Goal: Task Accomplishment & Management: Use online tool/utility

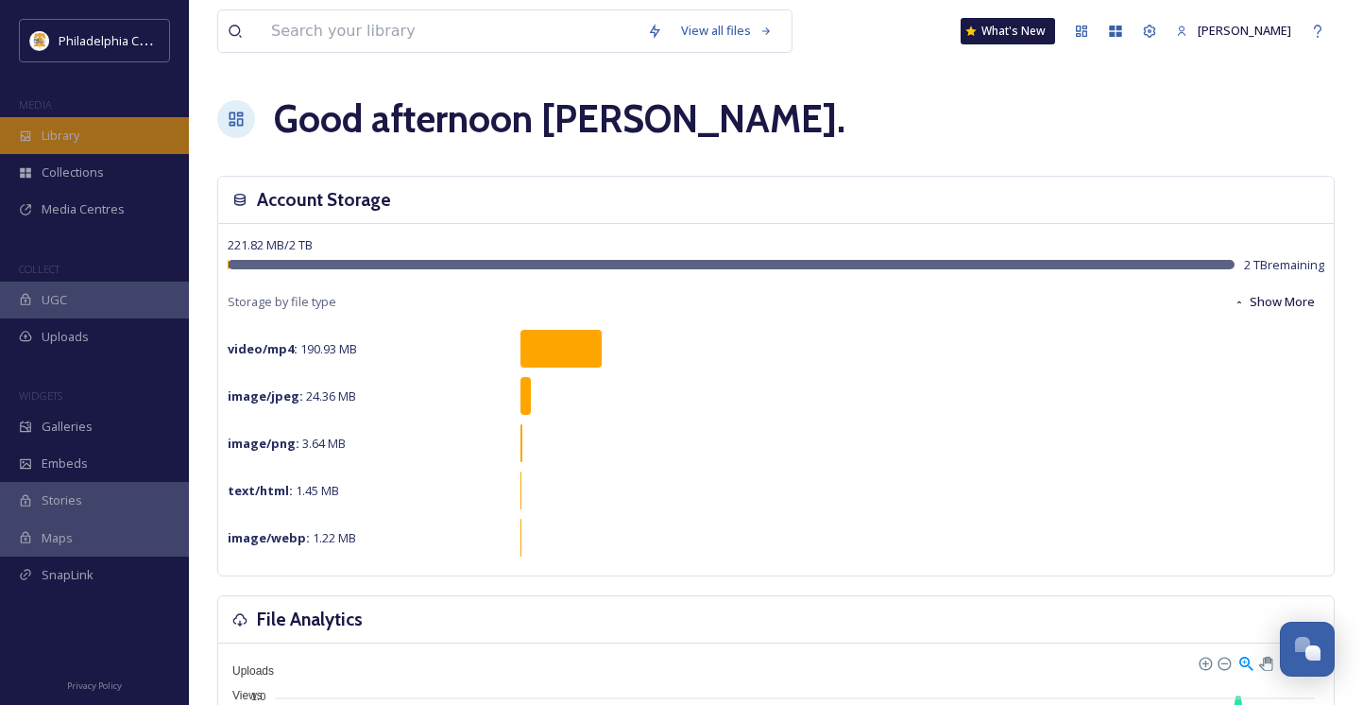
click at [52, 117] on div "Library" at bounding box center [94, 135] width 189 height 37
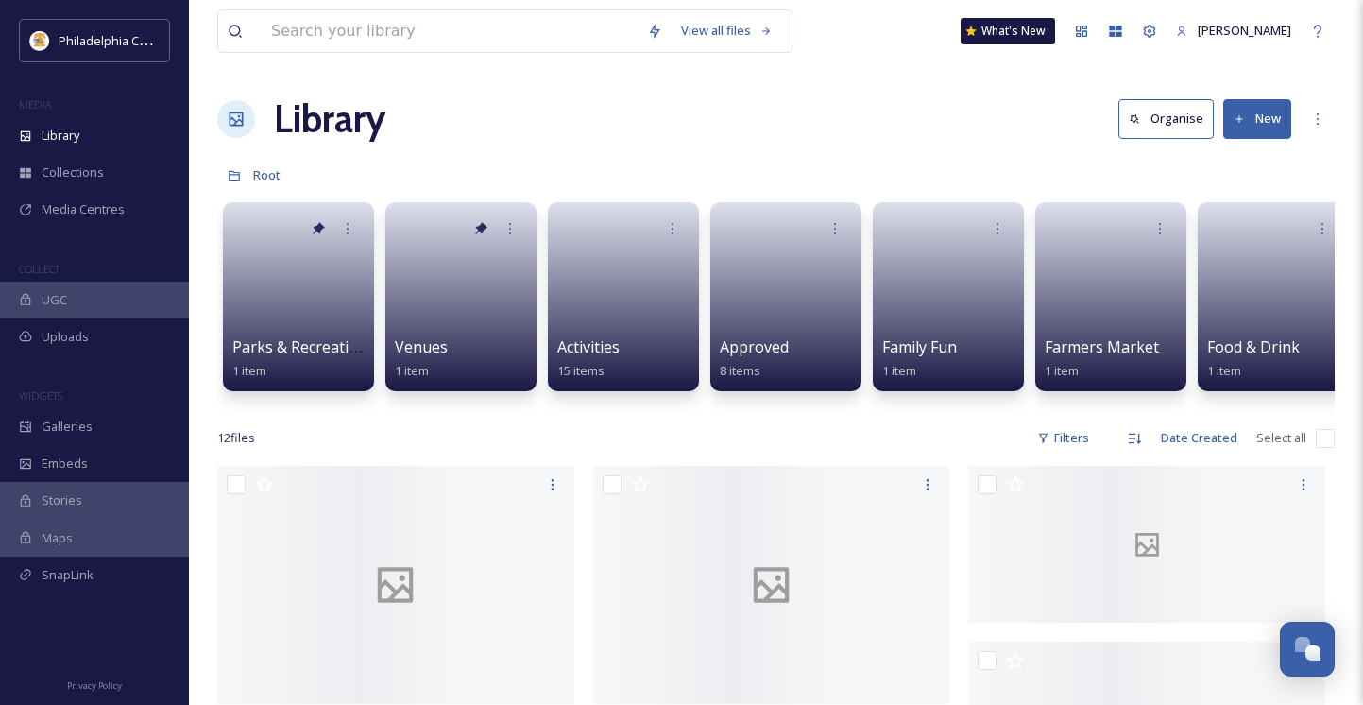
click at [1248, 129] on button "New" at bounding box center [1258, 118] width 68 height 39
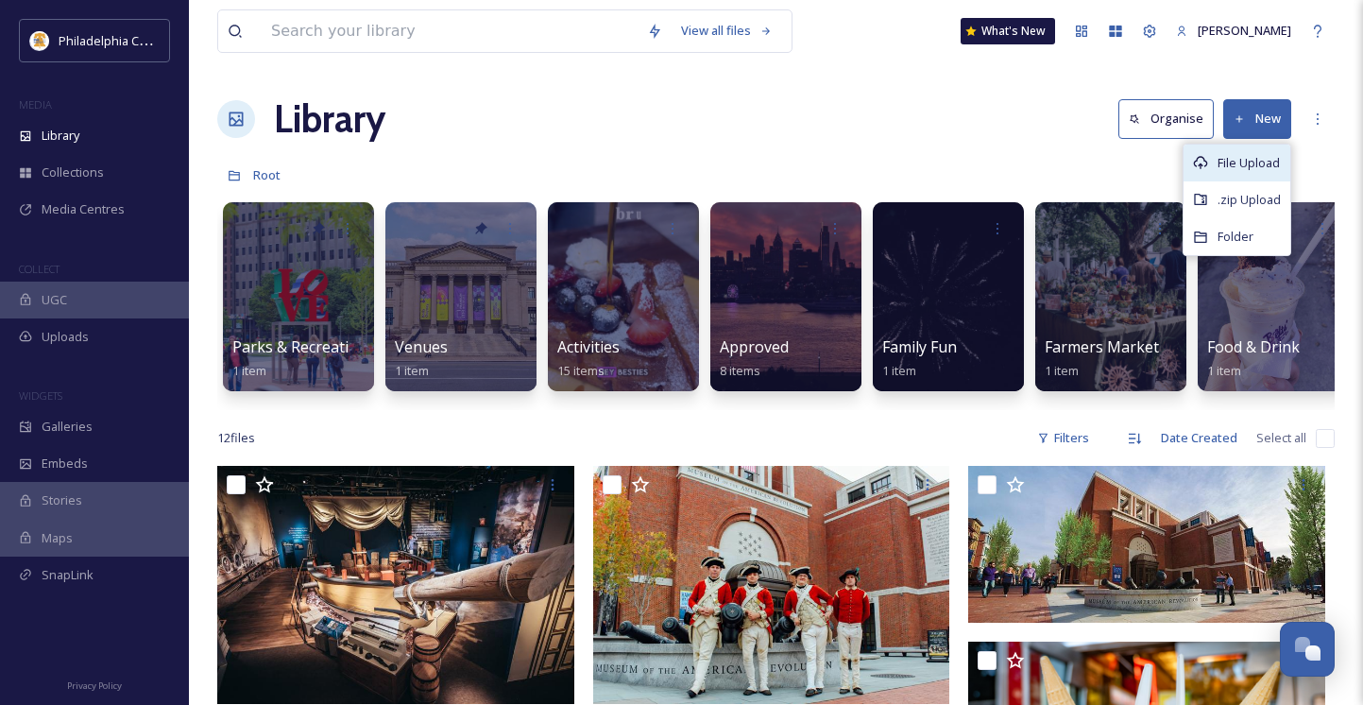
click at [1244, 154] on span "File Upload" at bounding box center [1249, 163] width 62 height 18
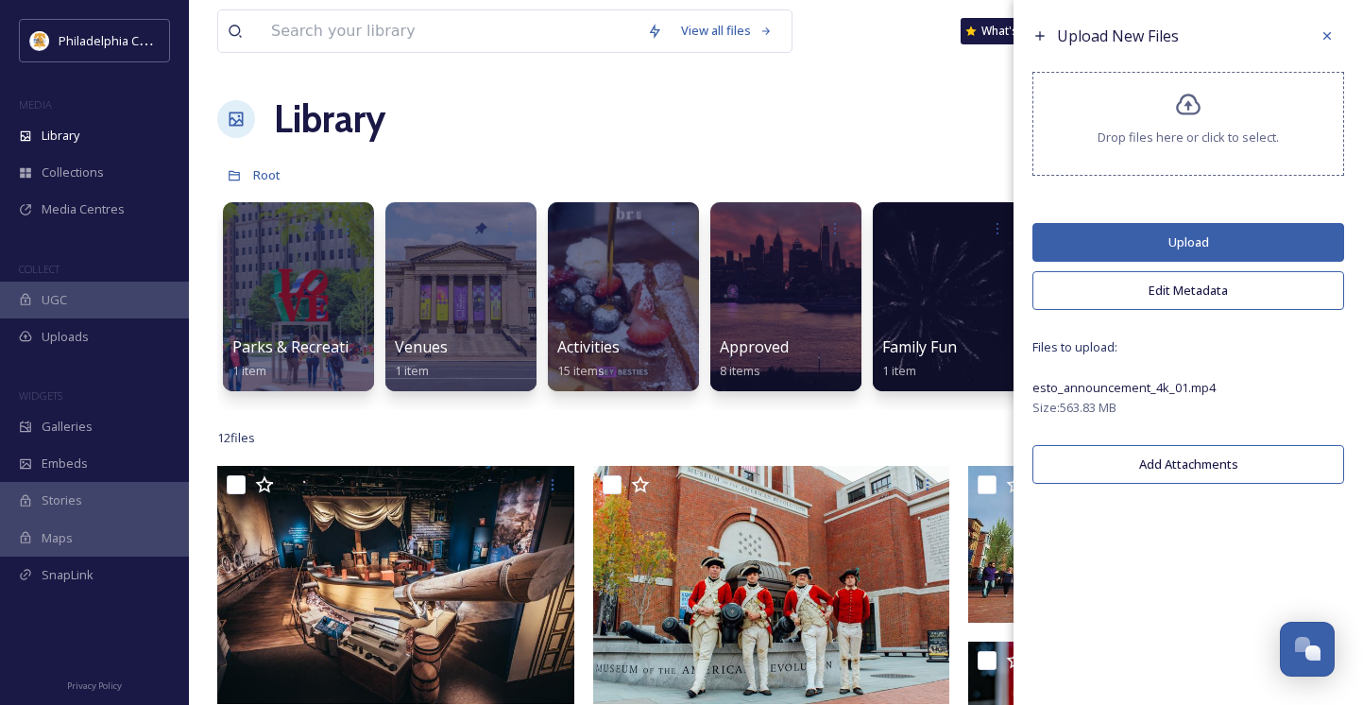
click at [1190, 288] on button "Edit Metadata" at bounding box center [1189, 290] width 312 height 39
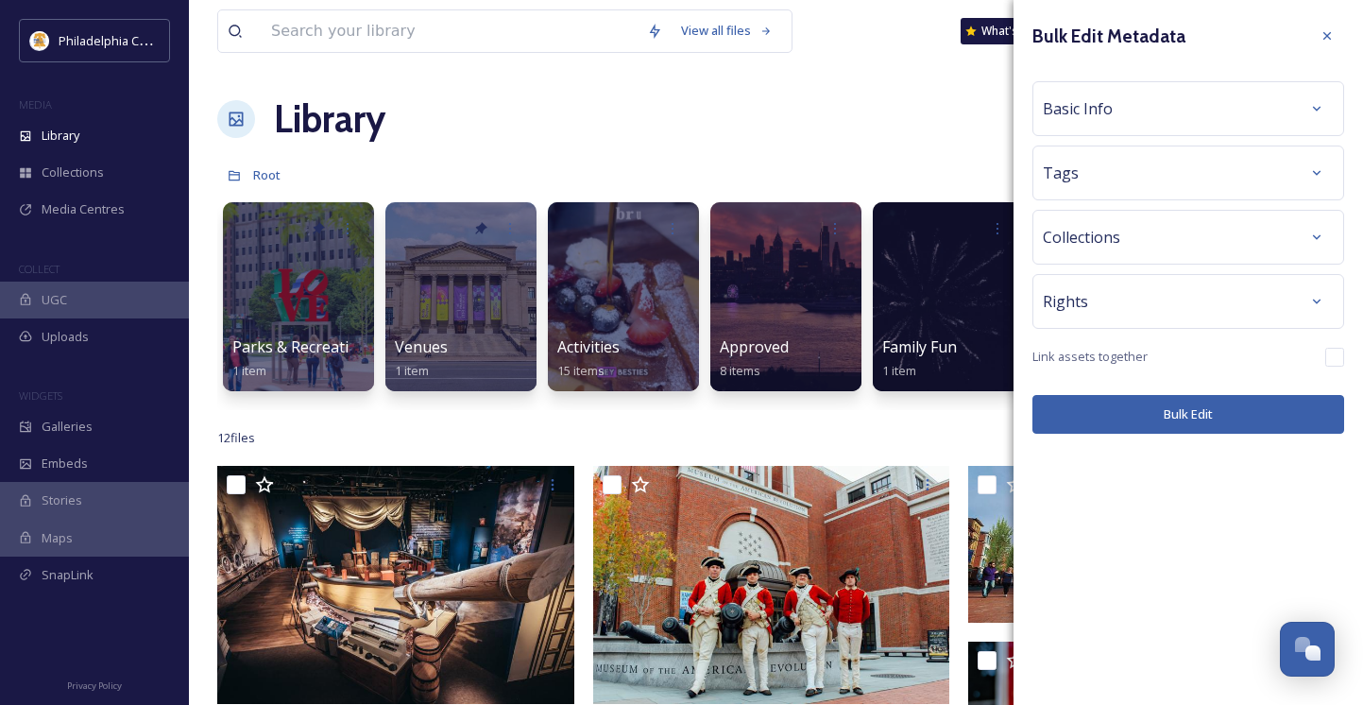
click at [1126, 114] on div "Basic Info" at bounding box center [1188, 109] width 291 height 34
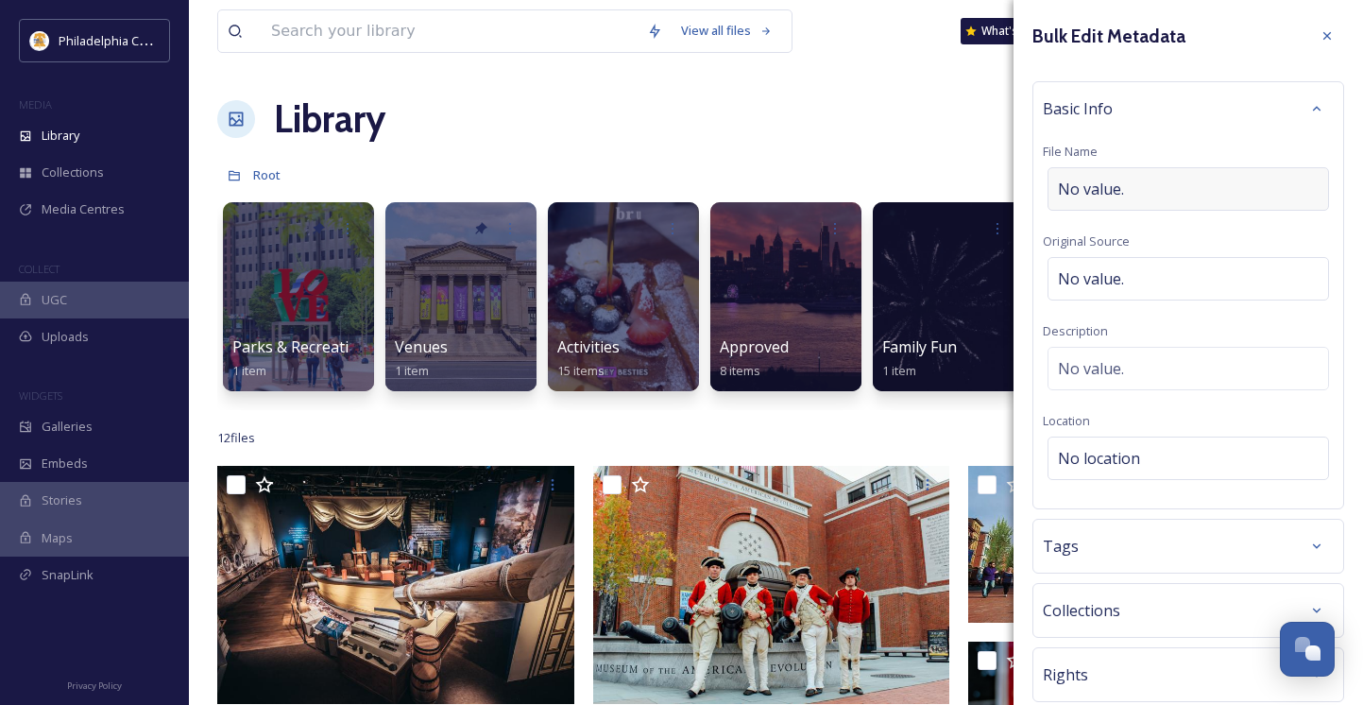
click at [1122, 183] on span "No value." at bounding box center [1091, 189] width 66 height 23
type input "Philadelphia in 2026"
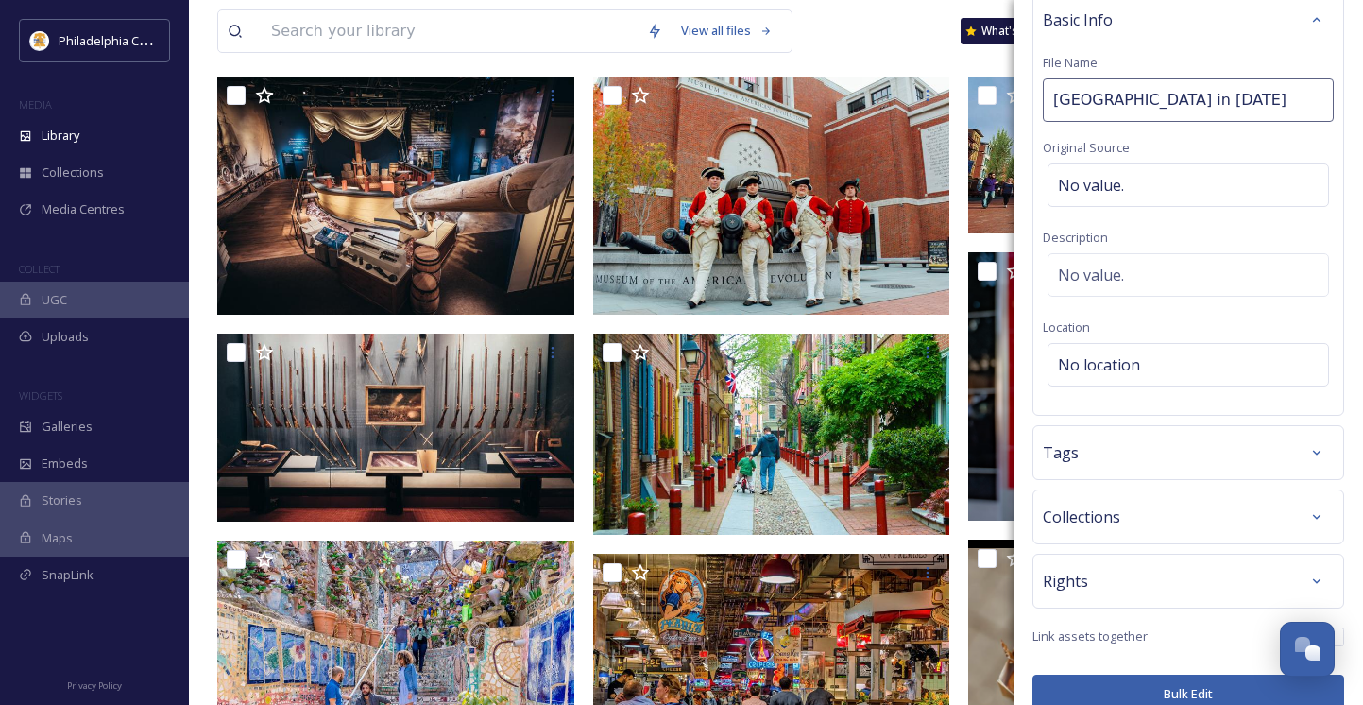
scroll to position [116, 0]
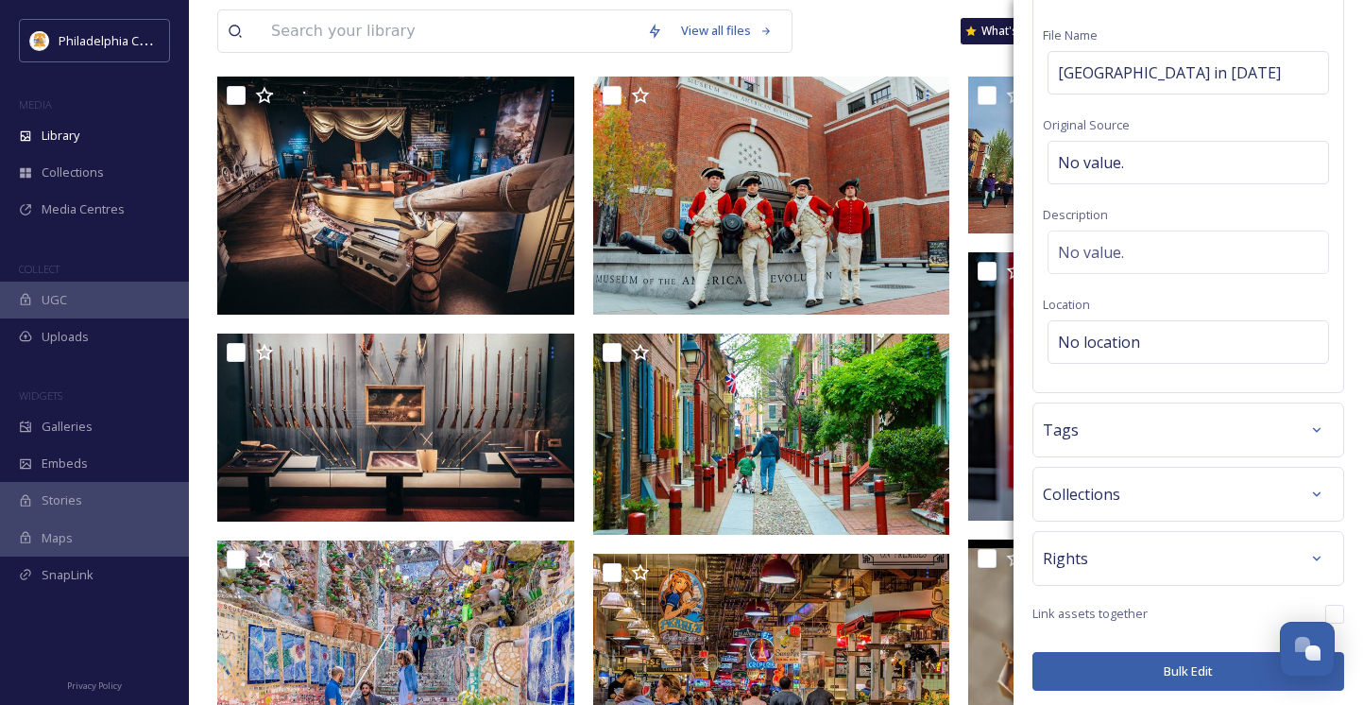
click at [1122, 552] on div "Rights" at bounding box center [1188, 558] width 291 height 34
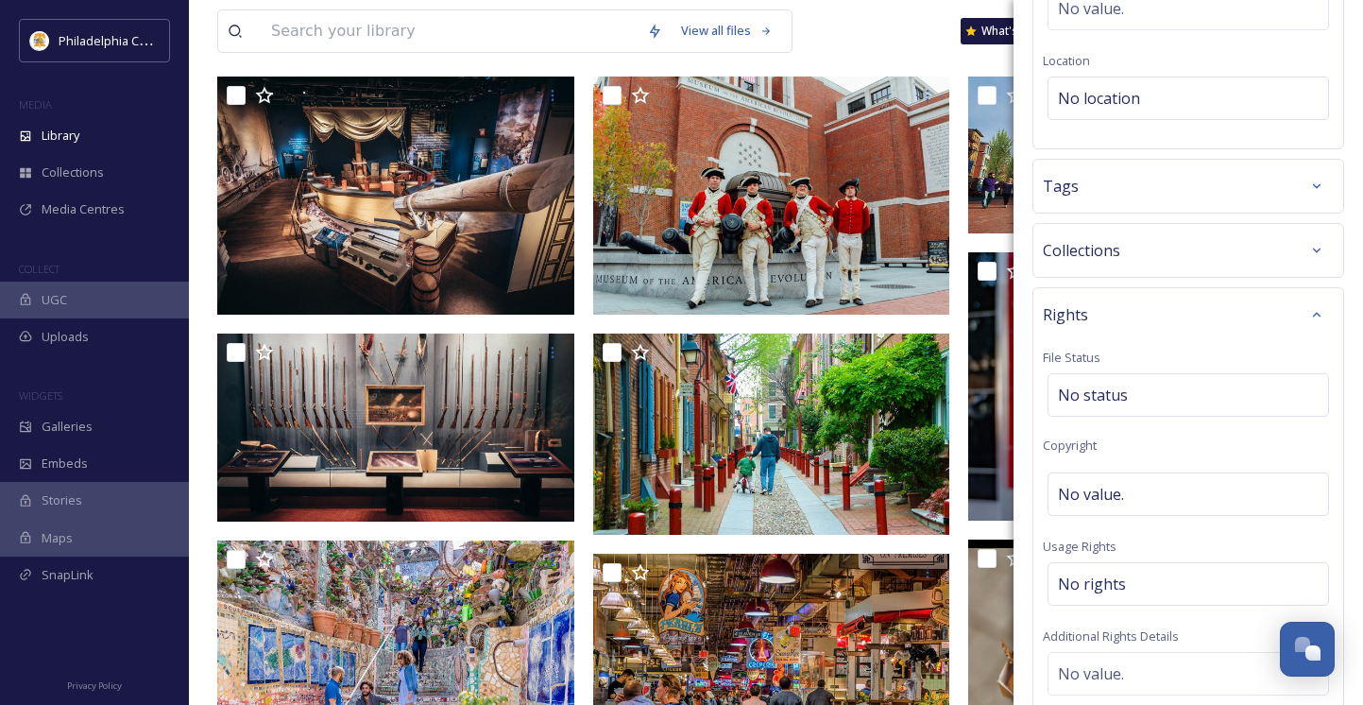
scroll to position [671, 0]
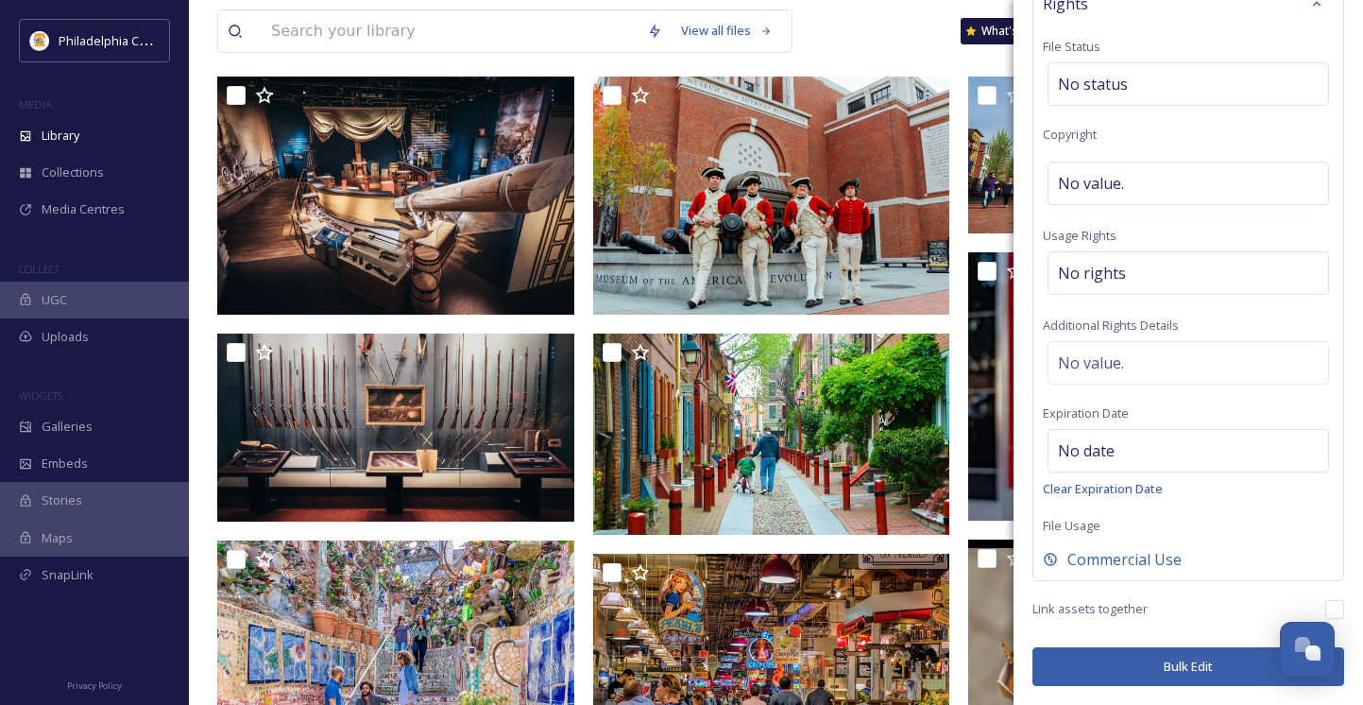
click at [1168, 669] on button "Bulk Edit" at bounding box center [1189, 666] width 312 height 39
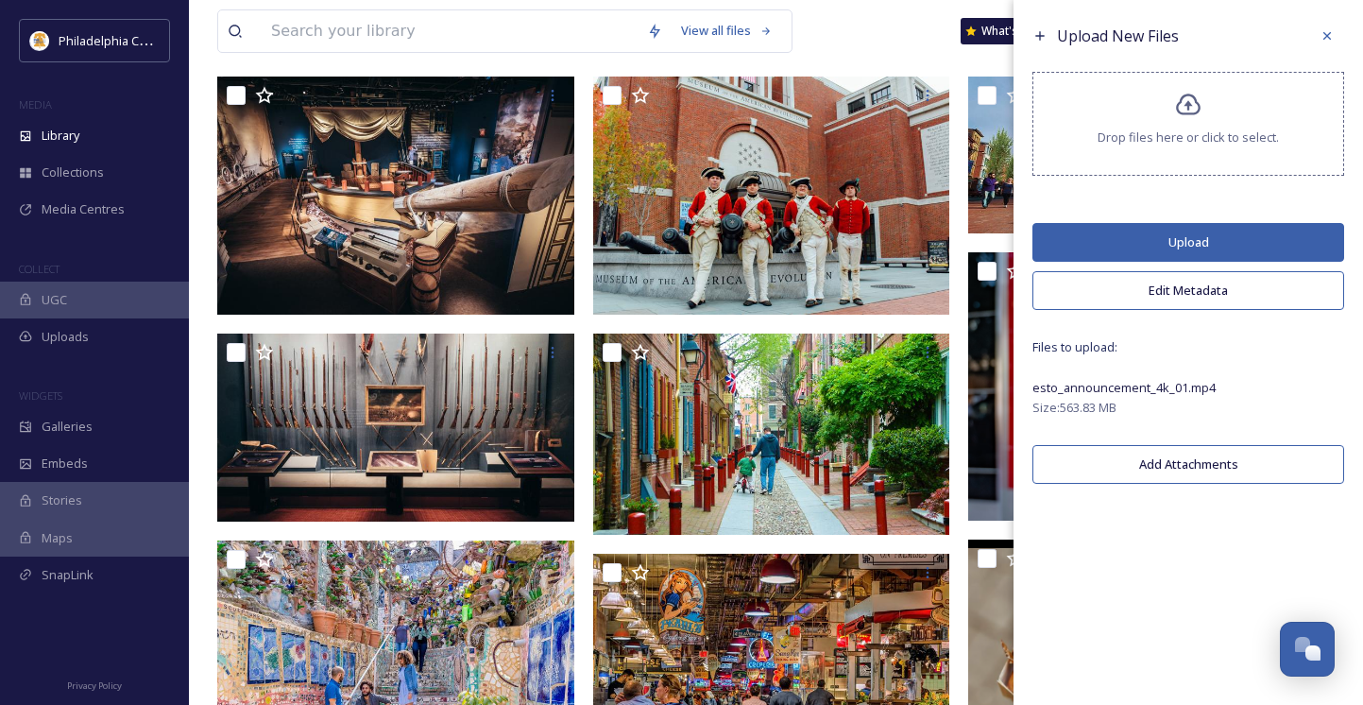
click at [1157, 245] on button "Upload" at bounding box center [1189, 242] width 312 height 39
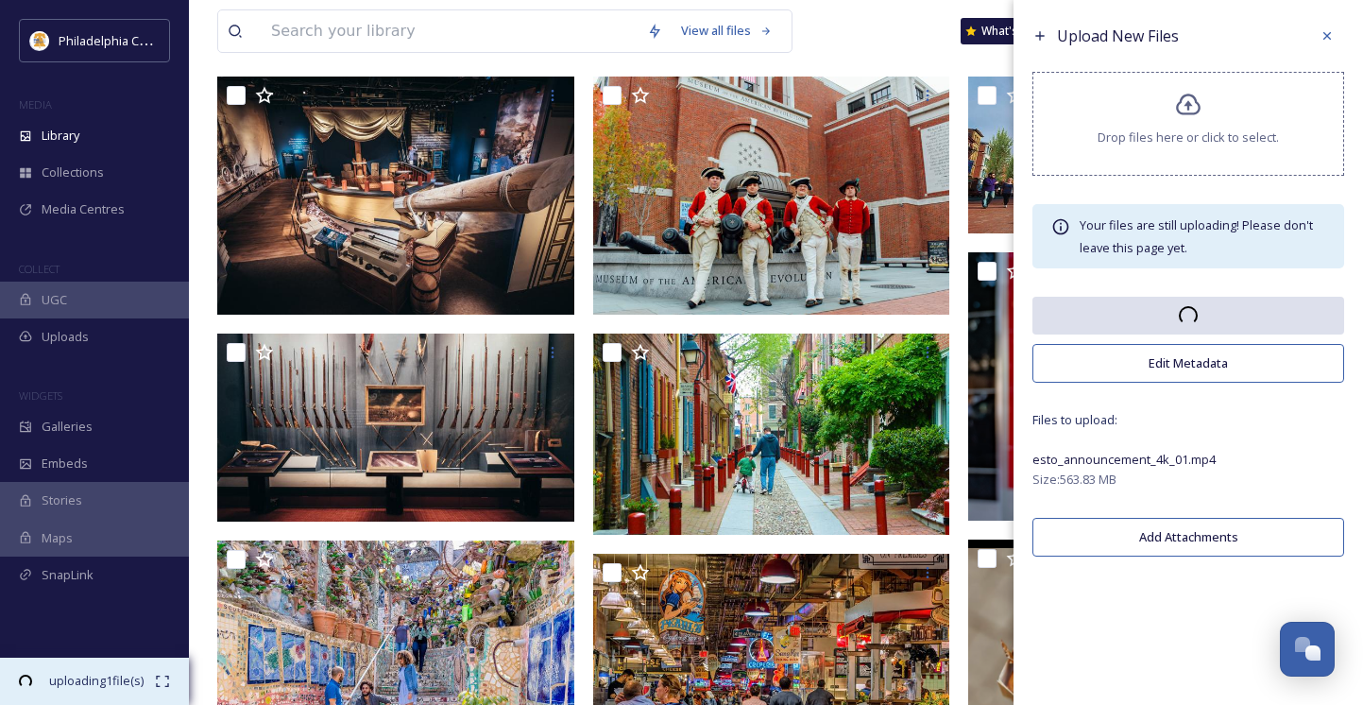
click at [122, 673] on span "uploading 1 file(s)" at bounding box center [96, 681] width 118 height 18
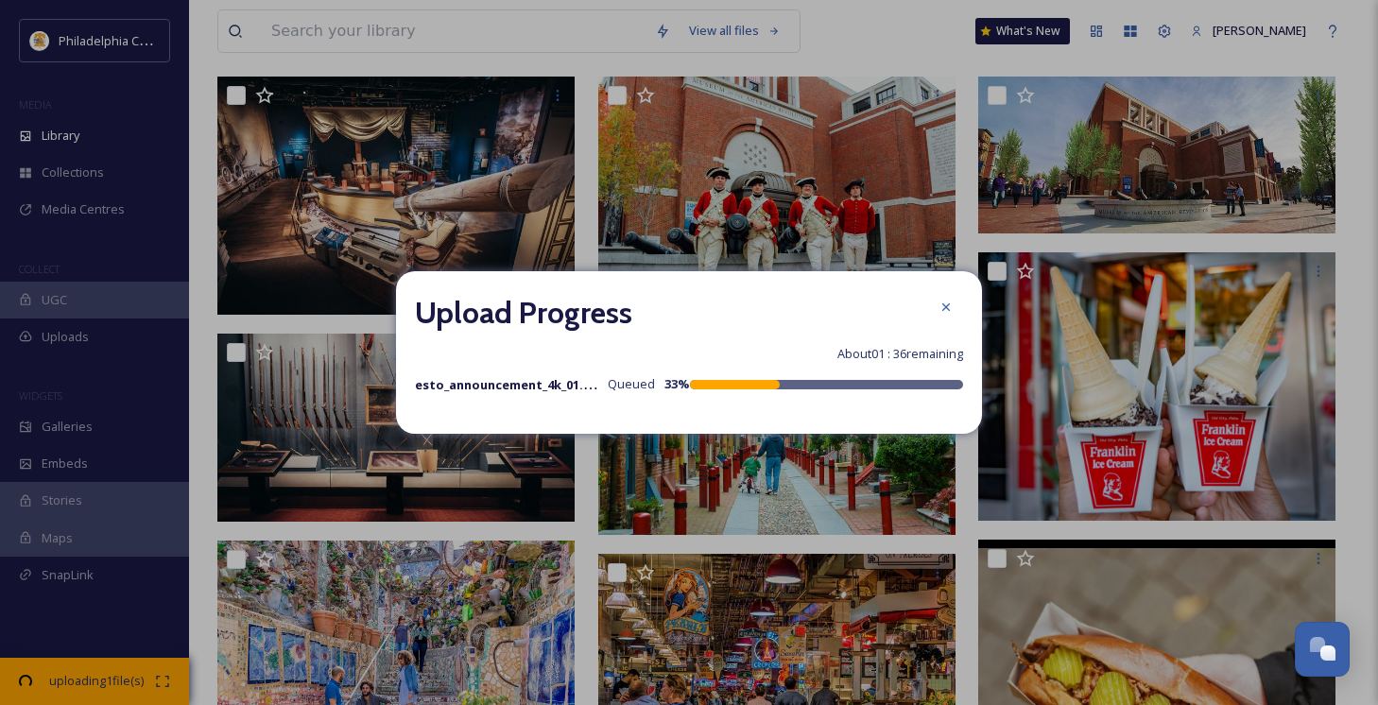
click at [679, 403] on div "Upload Progress About 01 : 36 remaining esto_announcement_4k_01.mp4 Queued 33 %" at bounding box center [689, 352] width 586 height 162
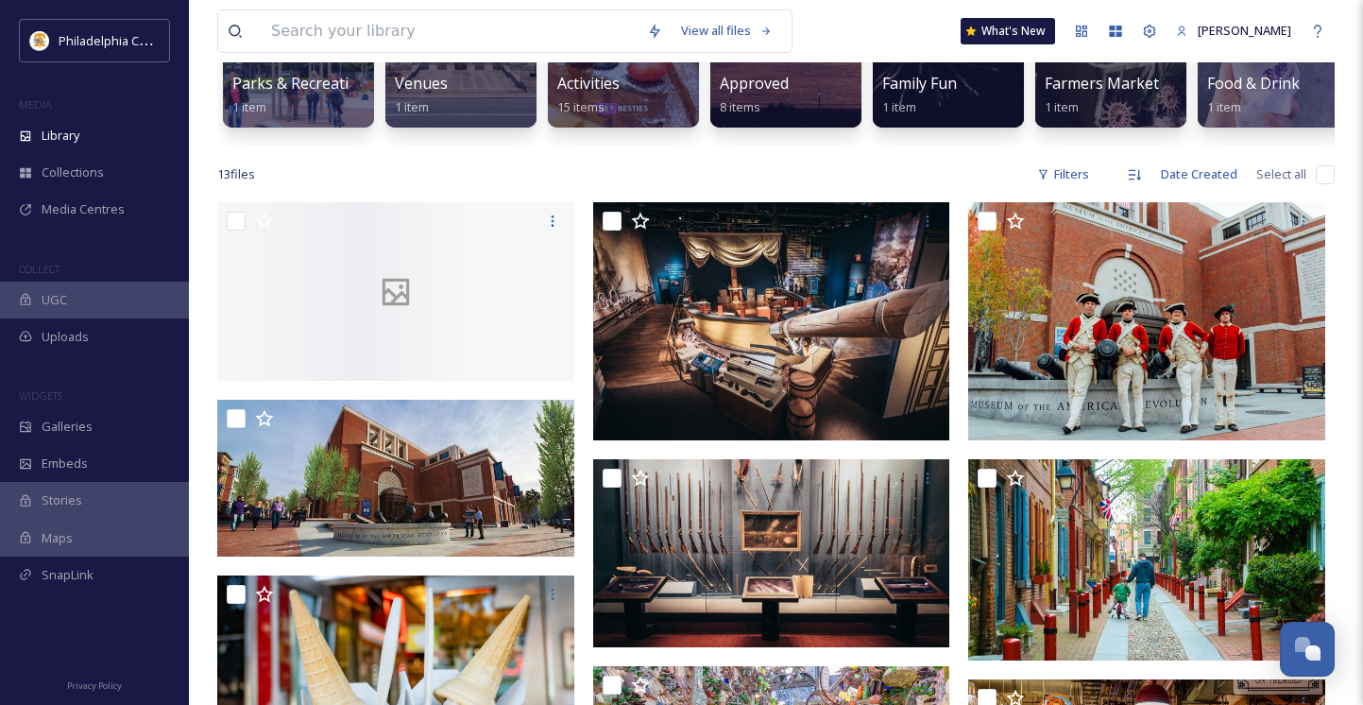
scroll to position [263, 0]
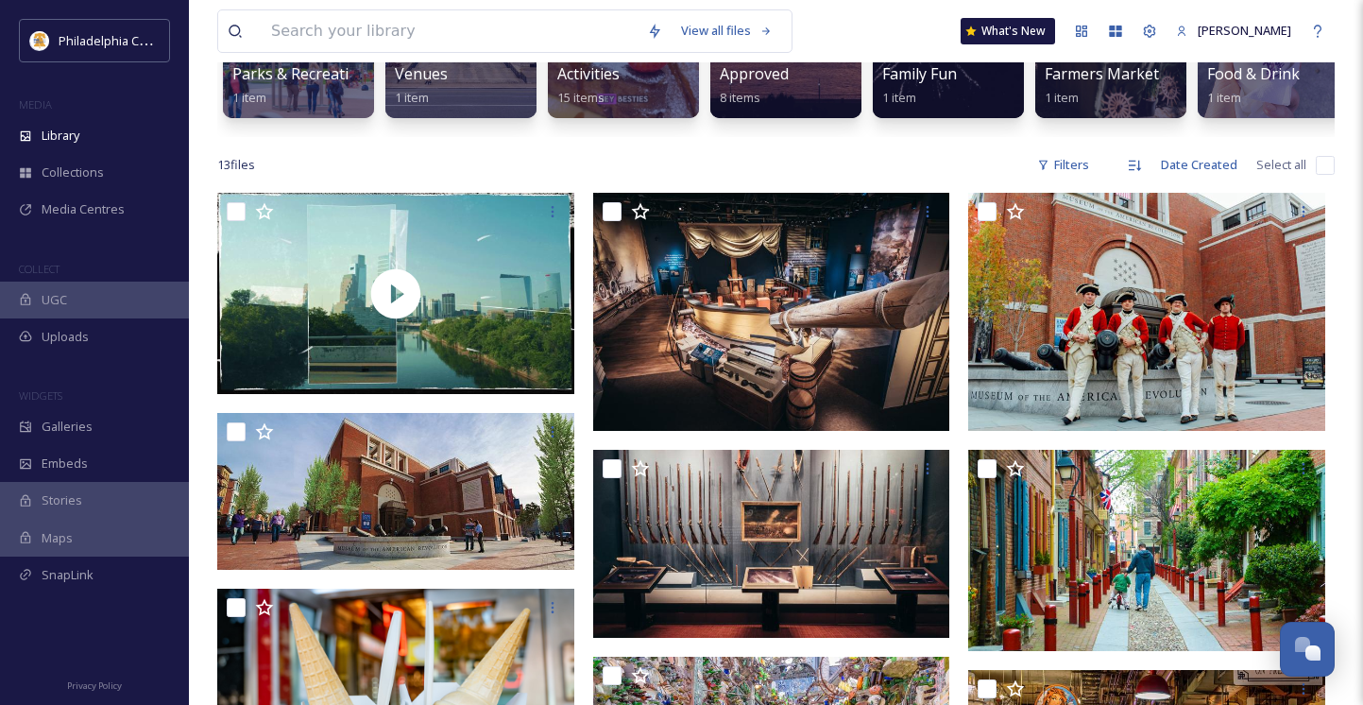
scroll to position [298, 0]
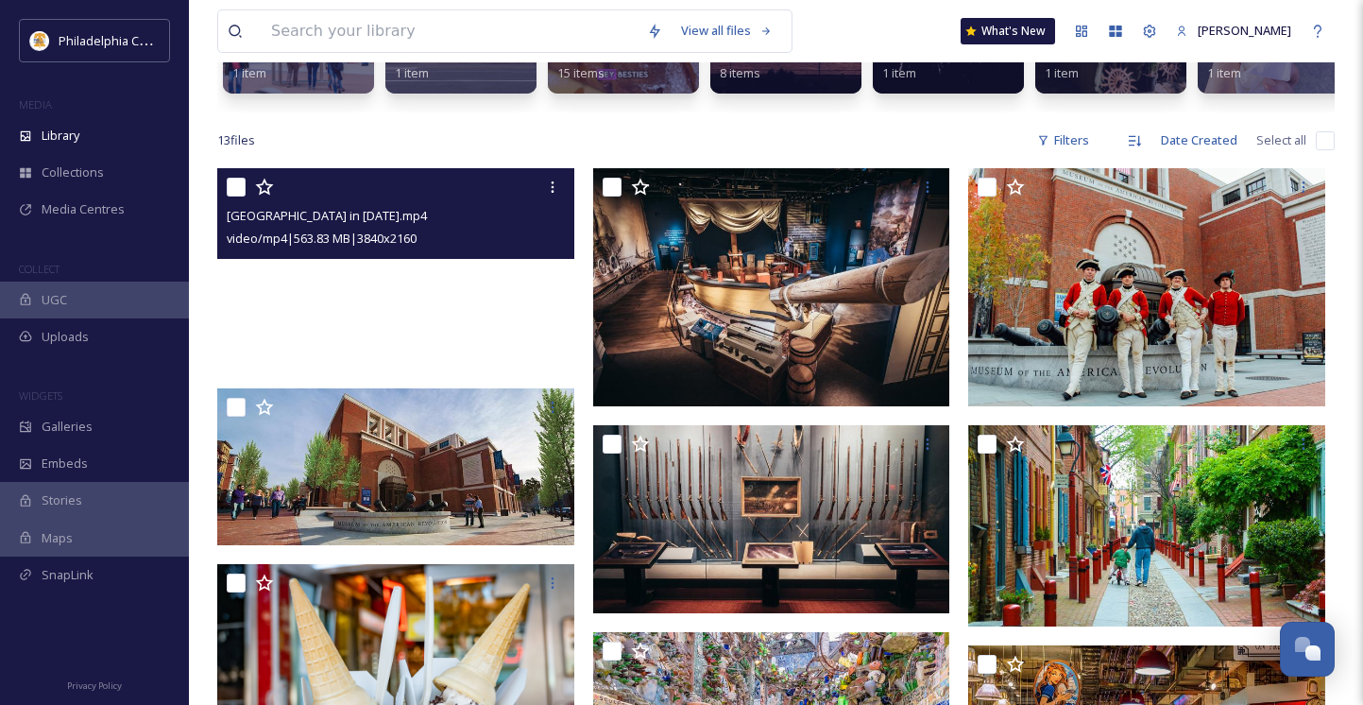
click at [504, 339] on video "Philadelphia in 2026.mp4" at bounding box center [395, 268] width 357 height 201
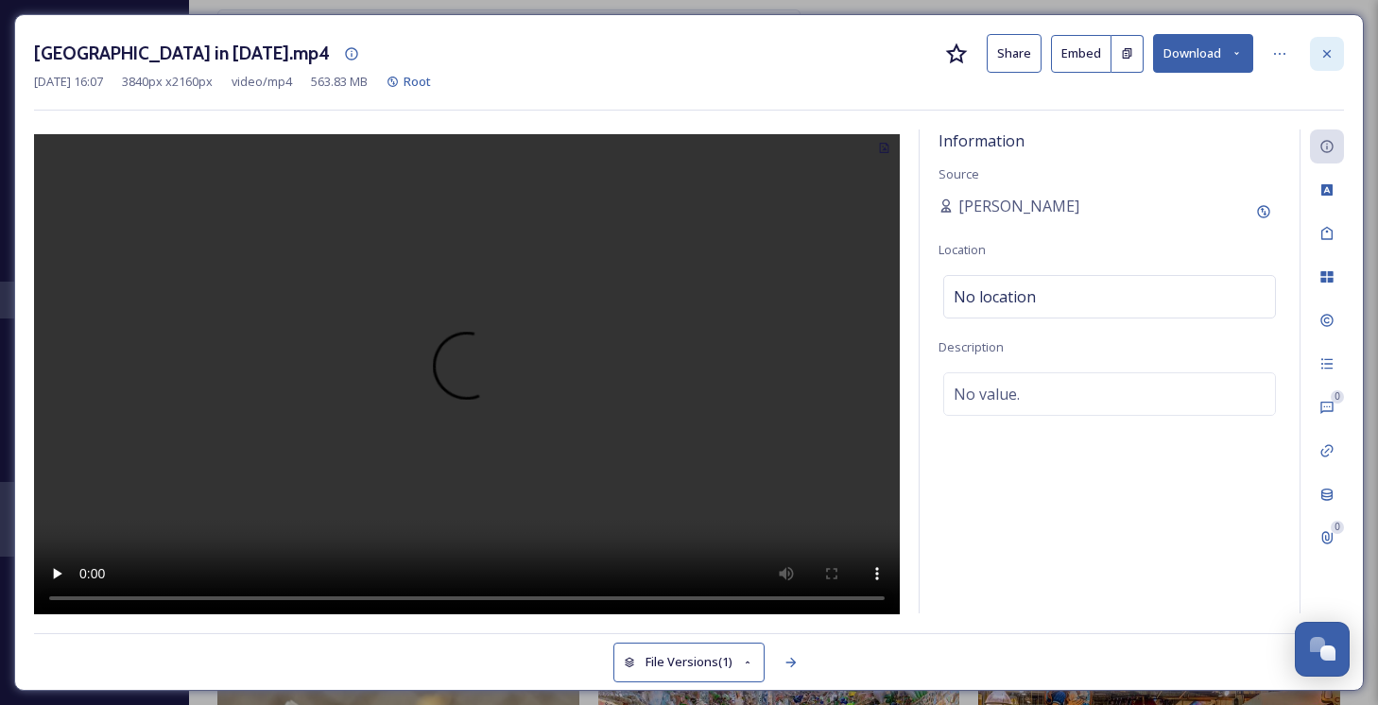
click at [1340, 60] on div at bounding box center [1327, 54] width 34 height 34
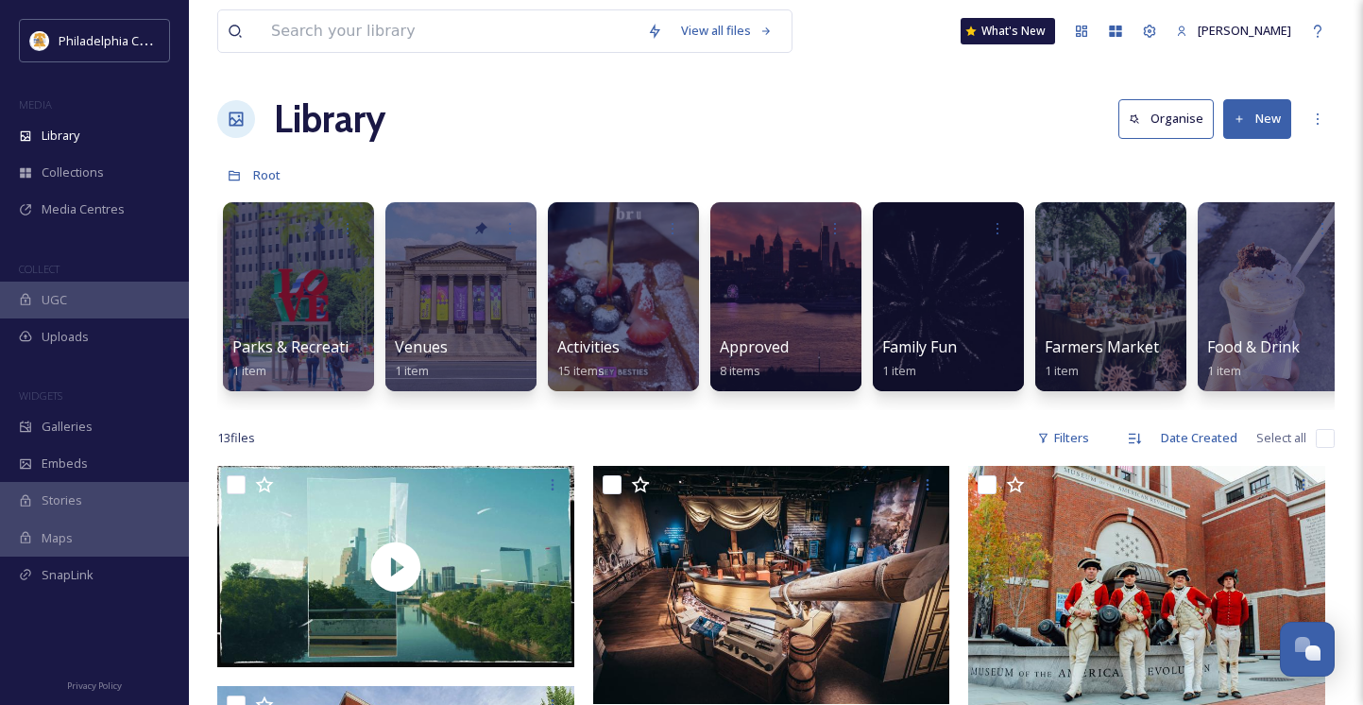
click at [1260, 114] on button "New" at bounding box center [1258, 118] width 68 height 39
click at [1247, 154] on span "File Upload" at bounding box center [1249, 163] width 62 height 18
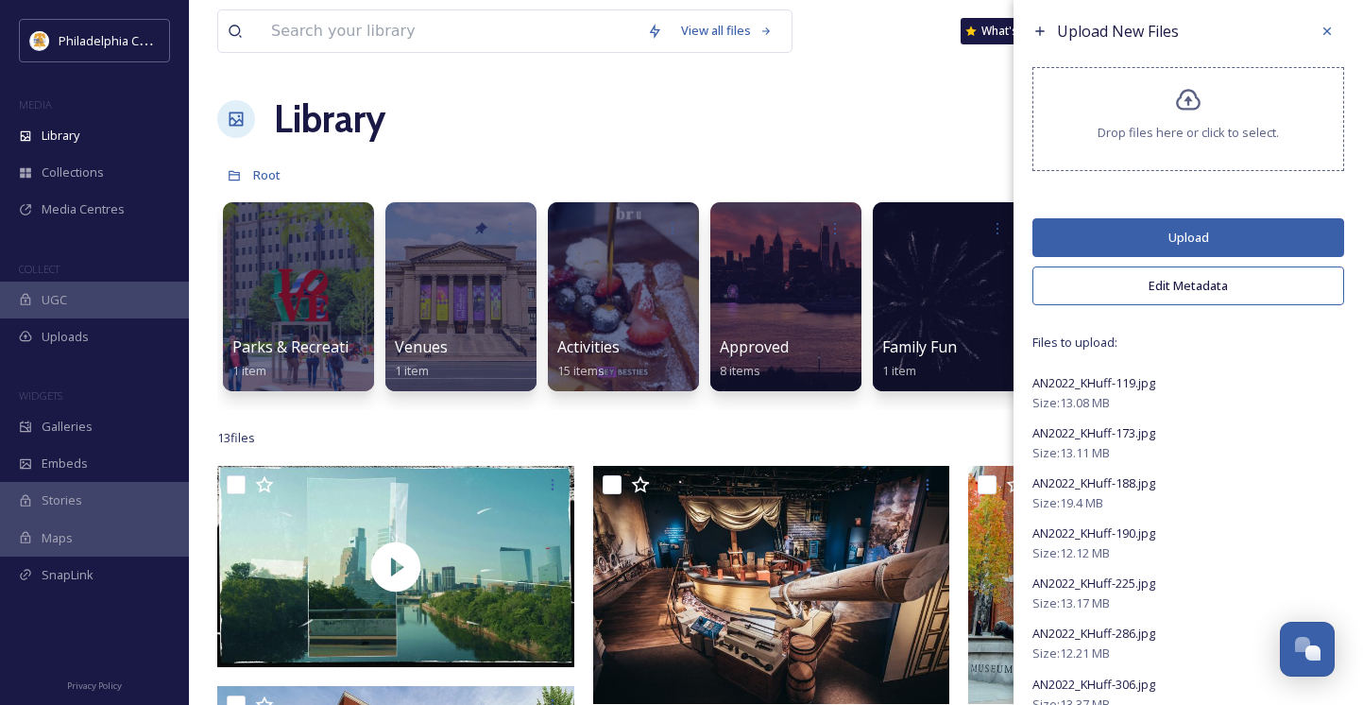
scroll to position [20, 0]
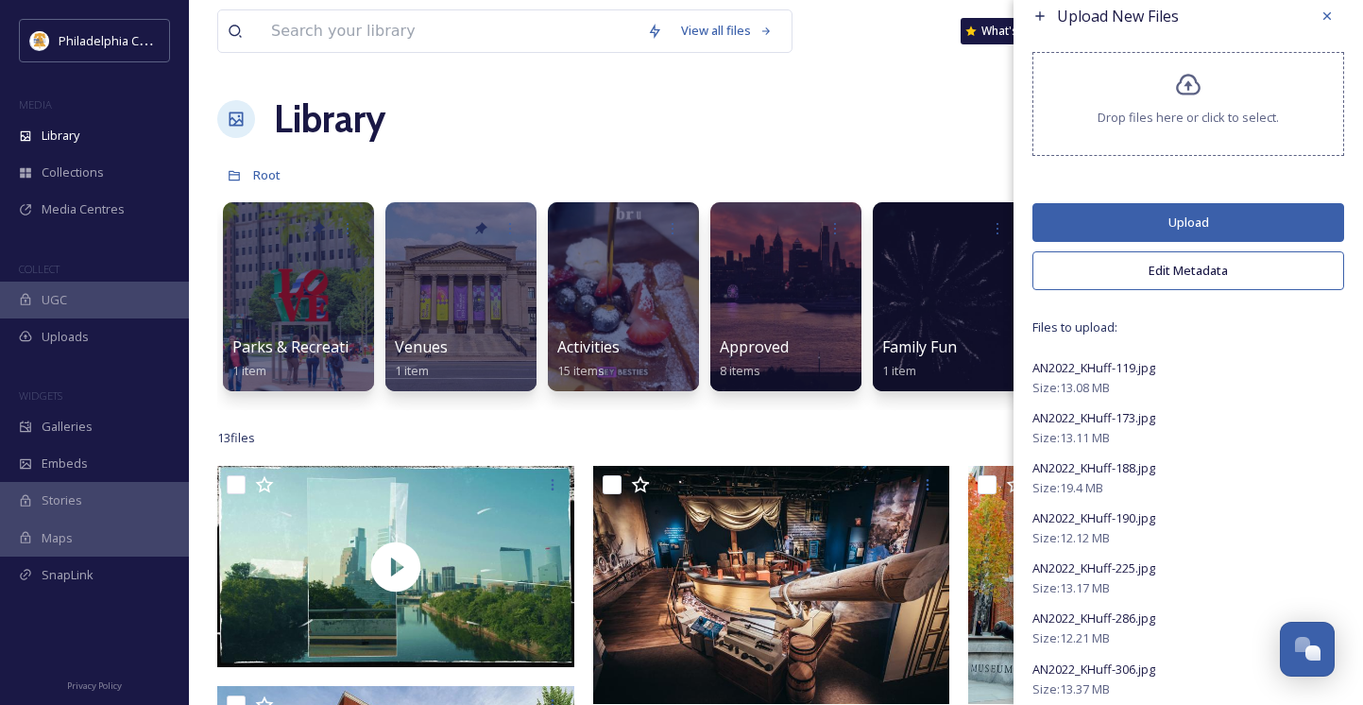
click at [1142, 262] on button "Edit Metadata" at bounding box center [1189, 270] width 312 height 39
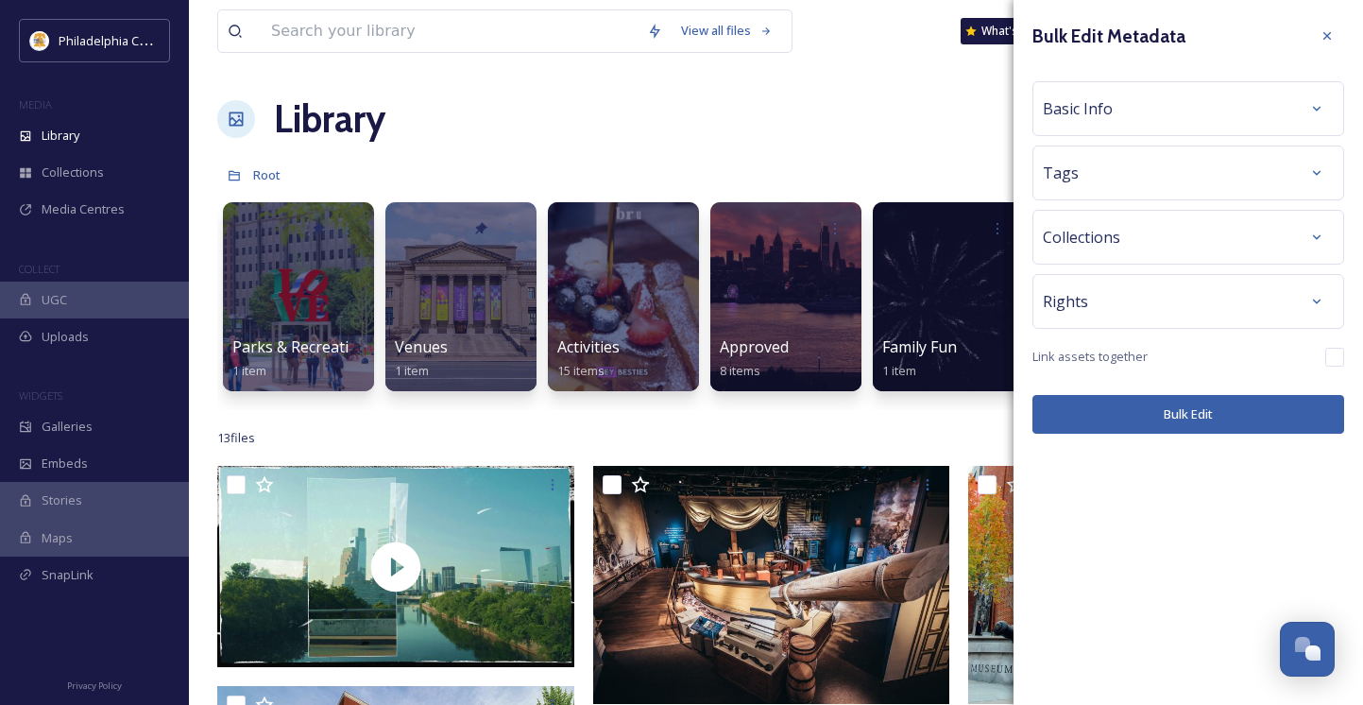
click at [1135, 109] on div "Basic Info" at bounding box center [1188, 109] width 291 height 34
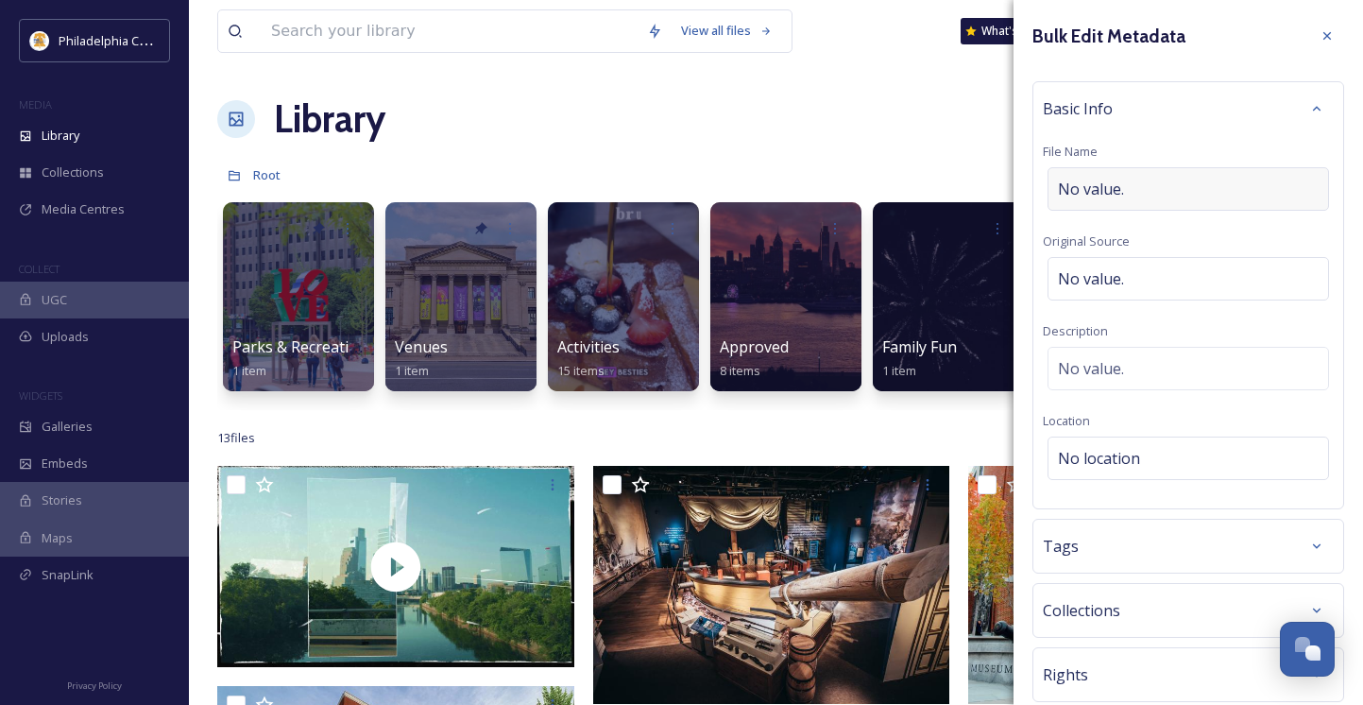
click at [1123, 190] on div "No value." at bounding box center [1189, 188] width 282 height 43
type input "Army Navy Game"
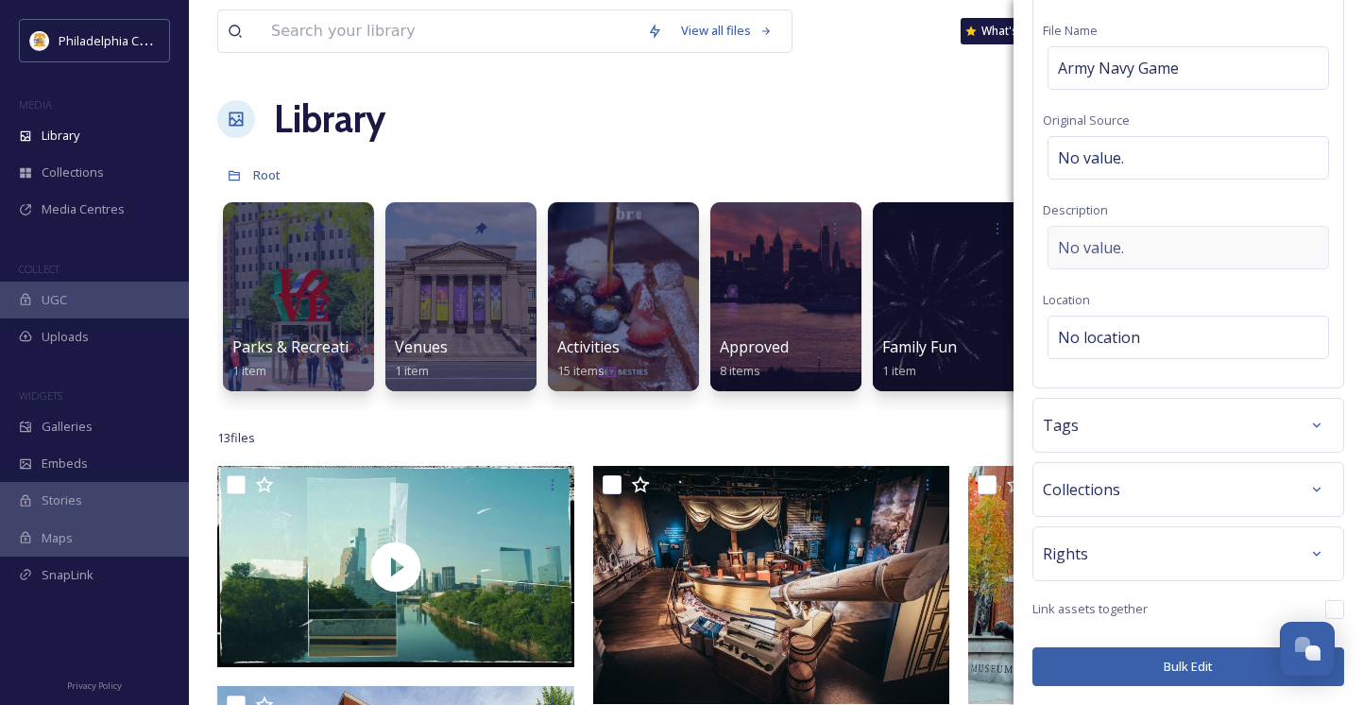
click at [1155, 248] on div "No value." at bounding box center [1189, 247] width 282 height 43
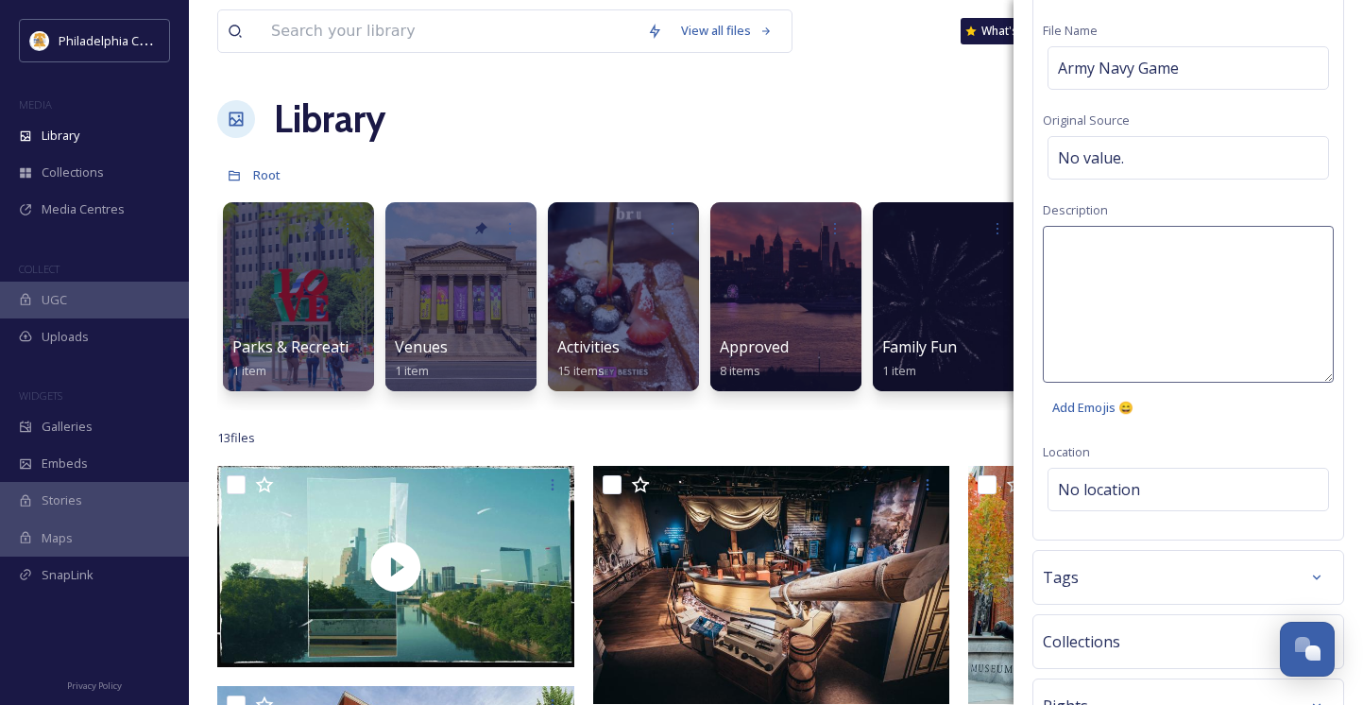
drag, startPoint x: 1155, startPoint y: 248, endPoint x: 1166, endPoint y: 244, distance: 12.0
click at [1166, 244] on textarea at bounding box center [1188, 304] width 291 height 157
type textarea "Army Navy Game 2022 at [GEOGRAPHIC_DATA]"
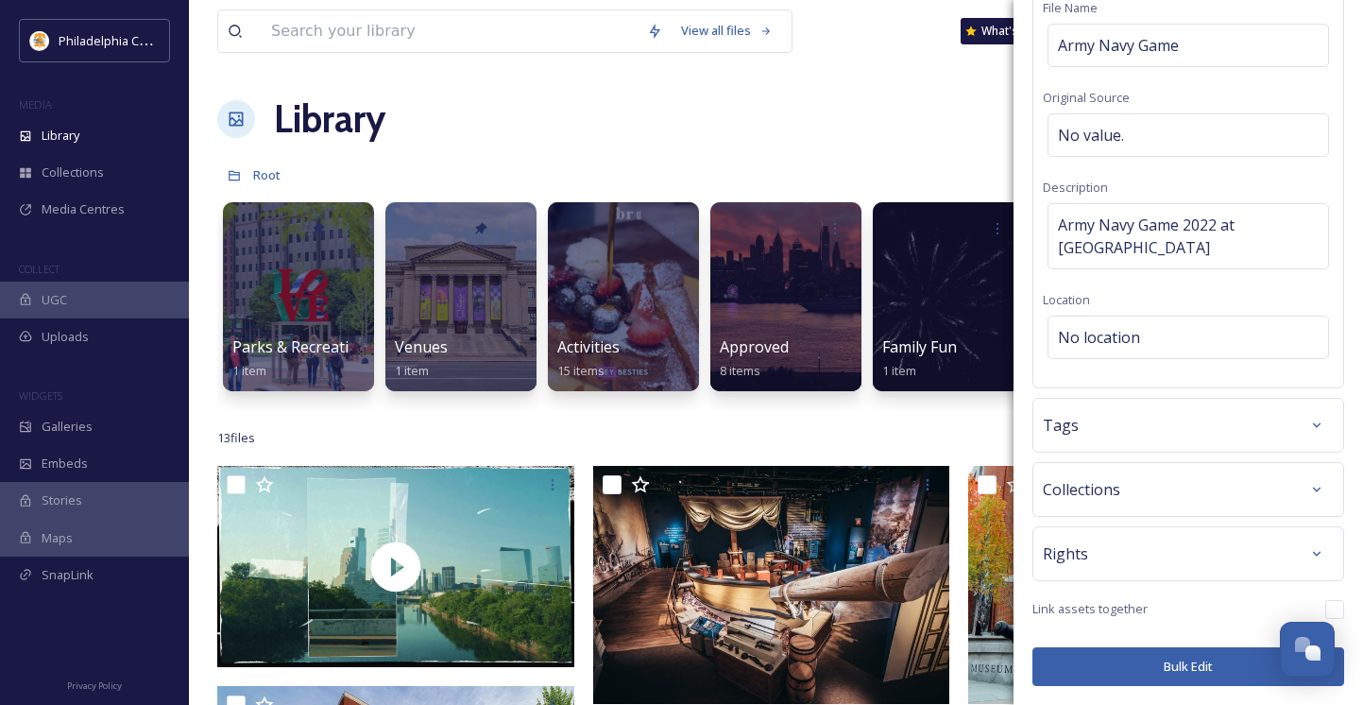
click at [1111, 436] on div "Tags" at bounding box center [1188, 425] width 291 height 34
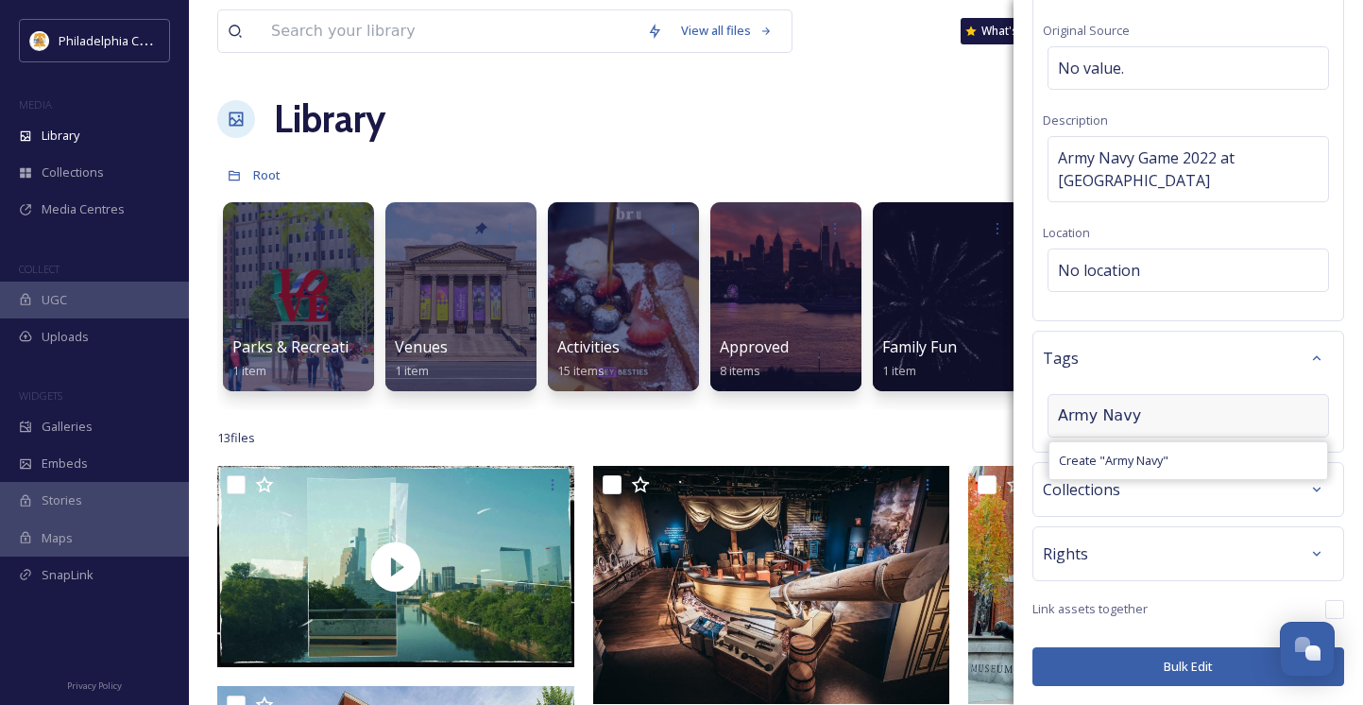
type input "Army Navy"
click at [1326, 600] on input "checkbox" at bounding box center [1335, 609] width 19 height 19
checkbox input "true"
click at [1127, 466] on span "Create " Army Navy "" at bounding box center [1114, 461] width 110 height 18
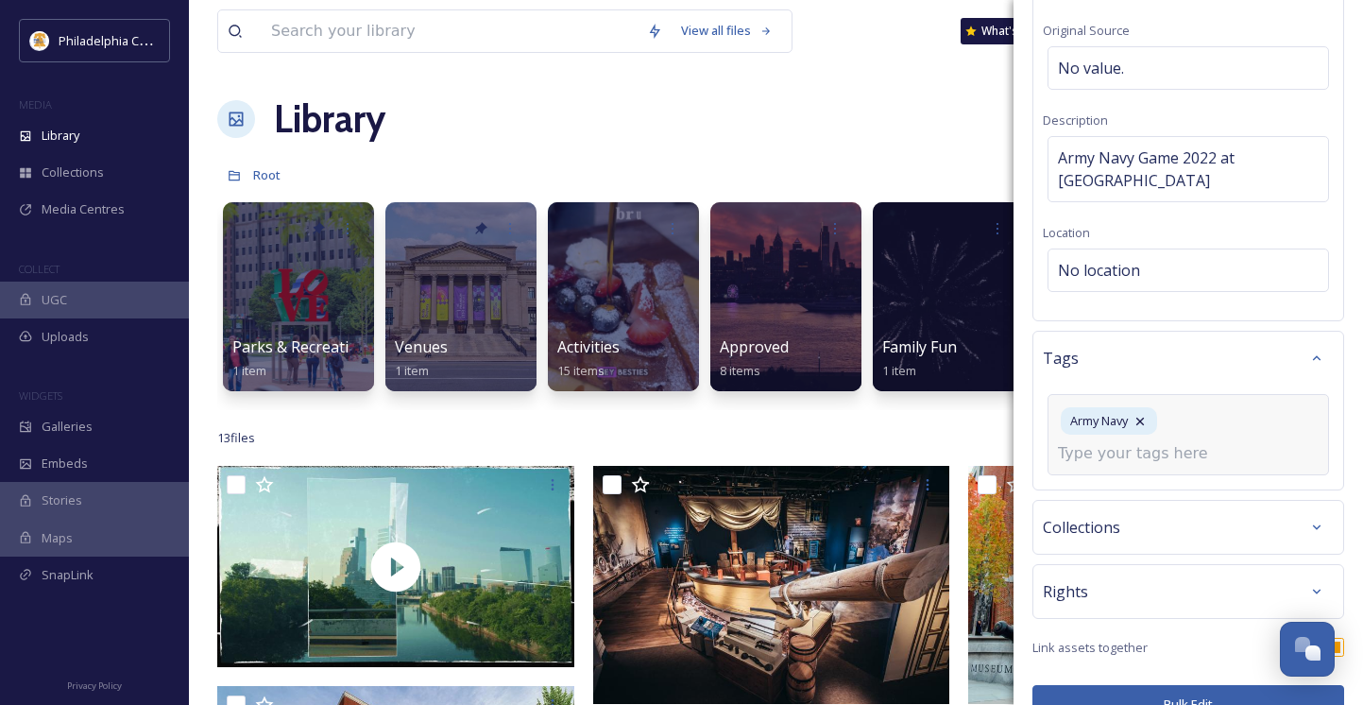
click at [1175, 459] on input at bounding box center [1152, 453] width 189 height 23
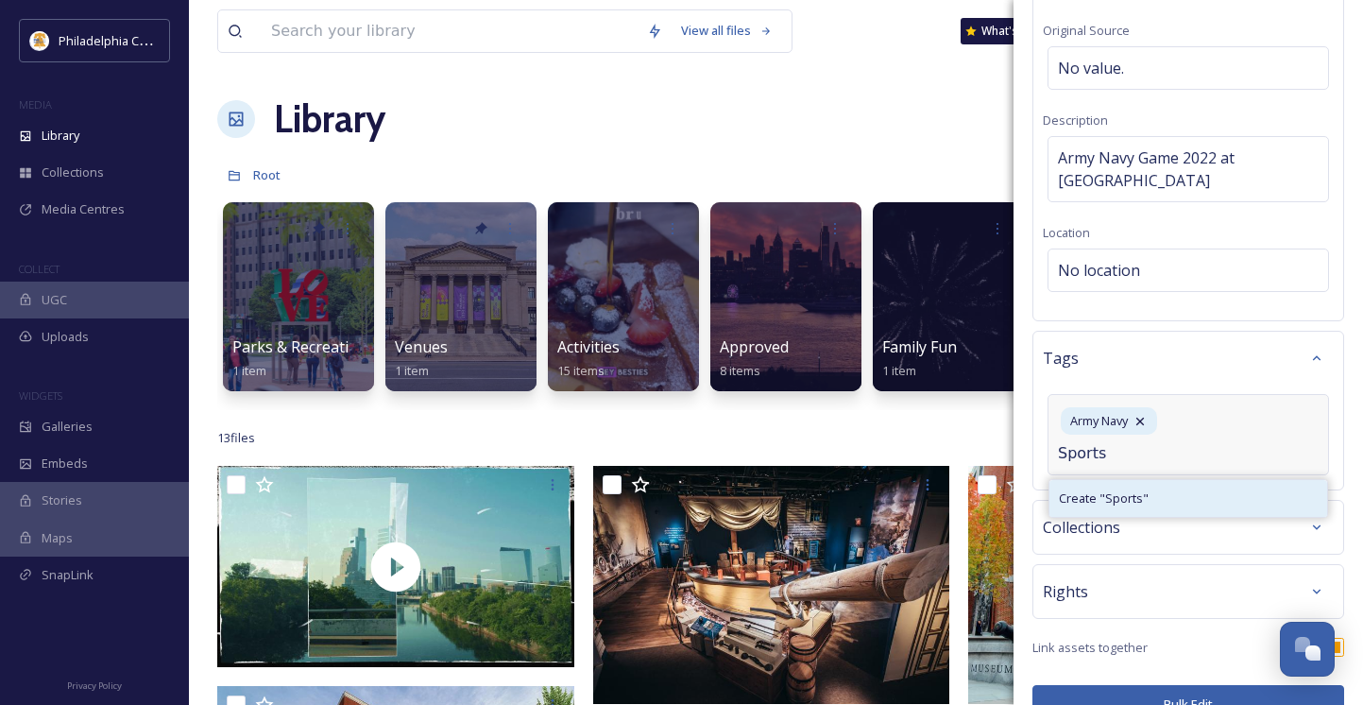
type input "Sports"
click at [1152, 499] on div "Create " Sports "" at bounding box center [1189, 498] width 278 height 37
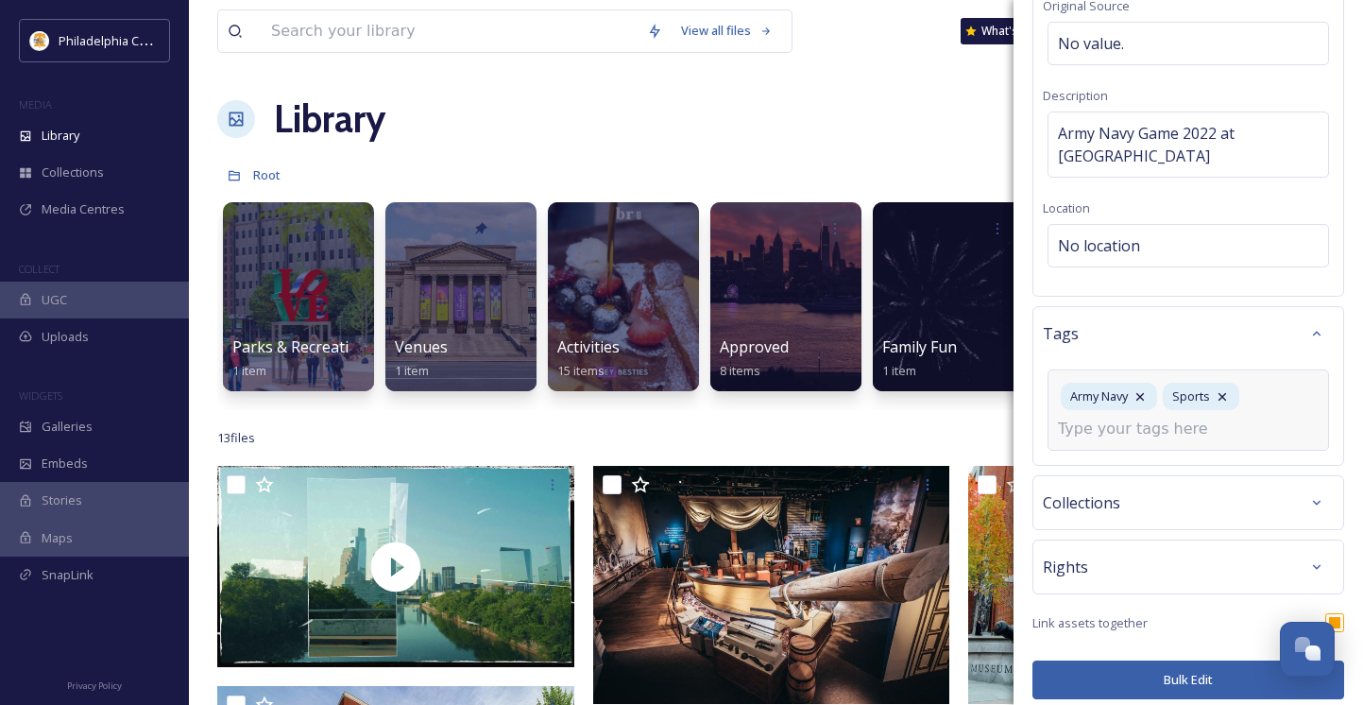
scroll to position [249, 0]
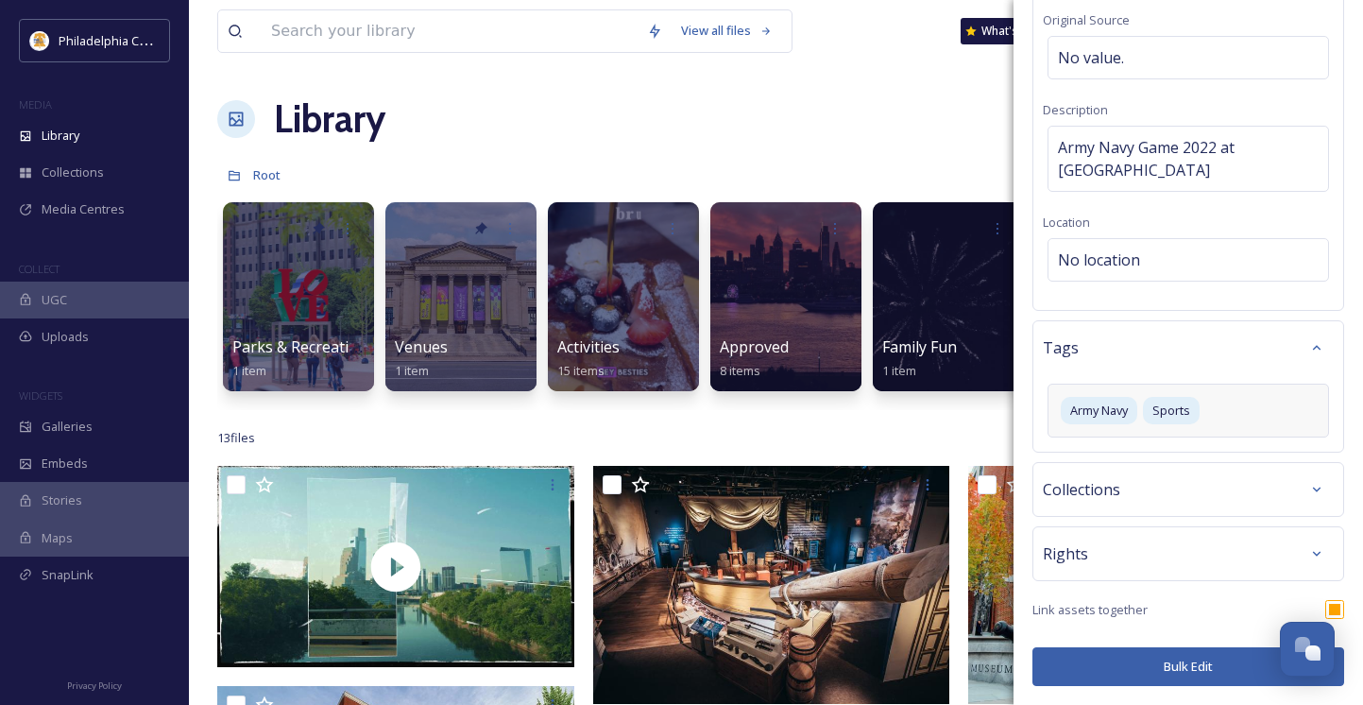
click at [1123, 536] on div "Rights" at bounding box center [1189, 553] width 312 height 55
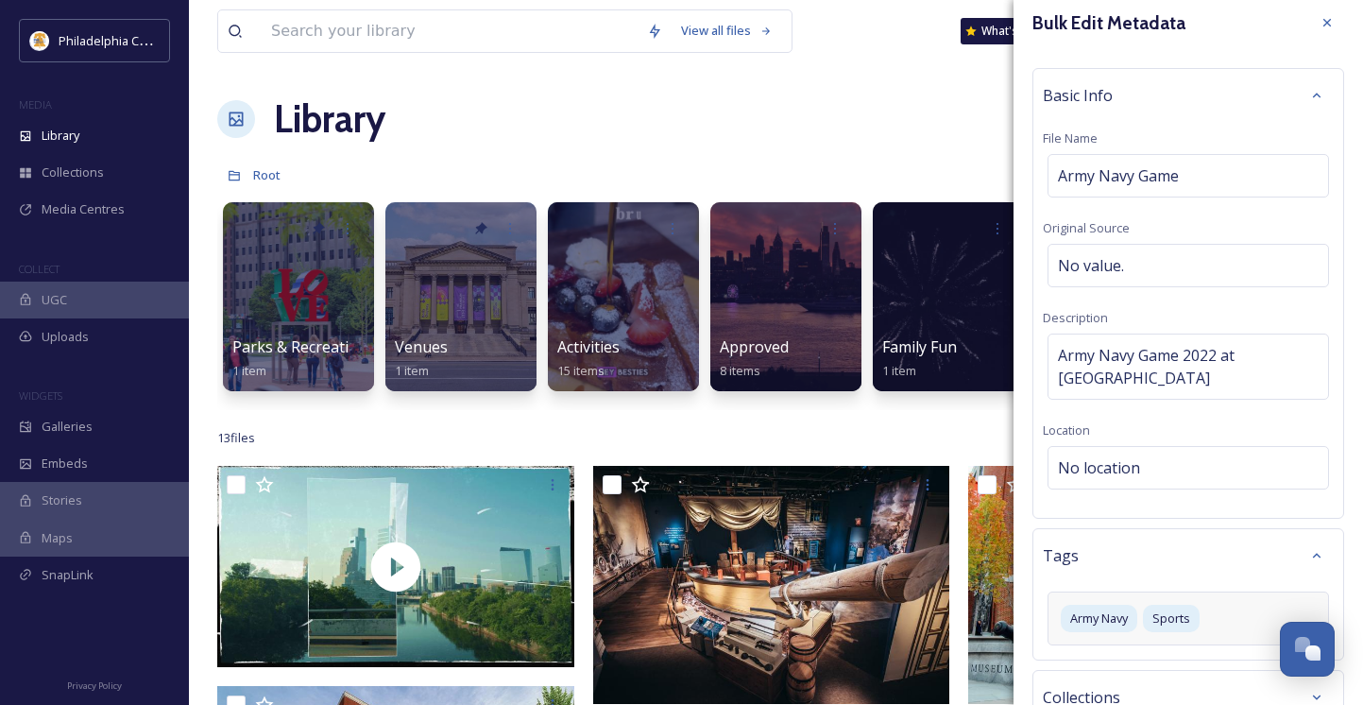
scroll to position [0, 0]
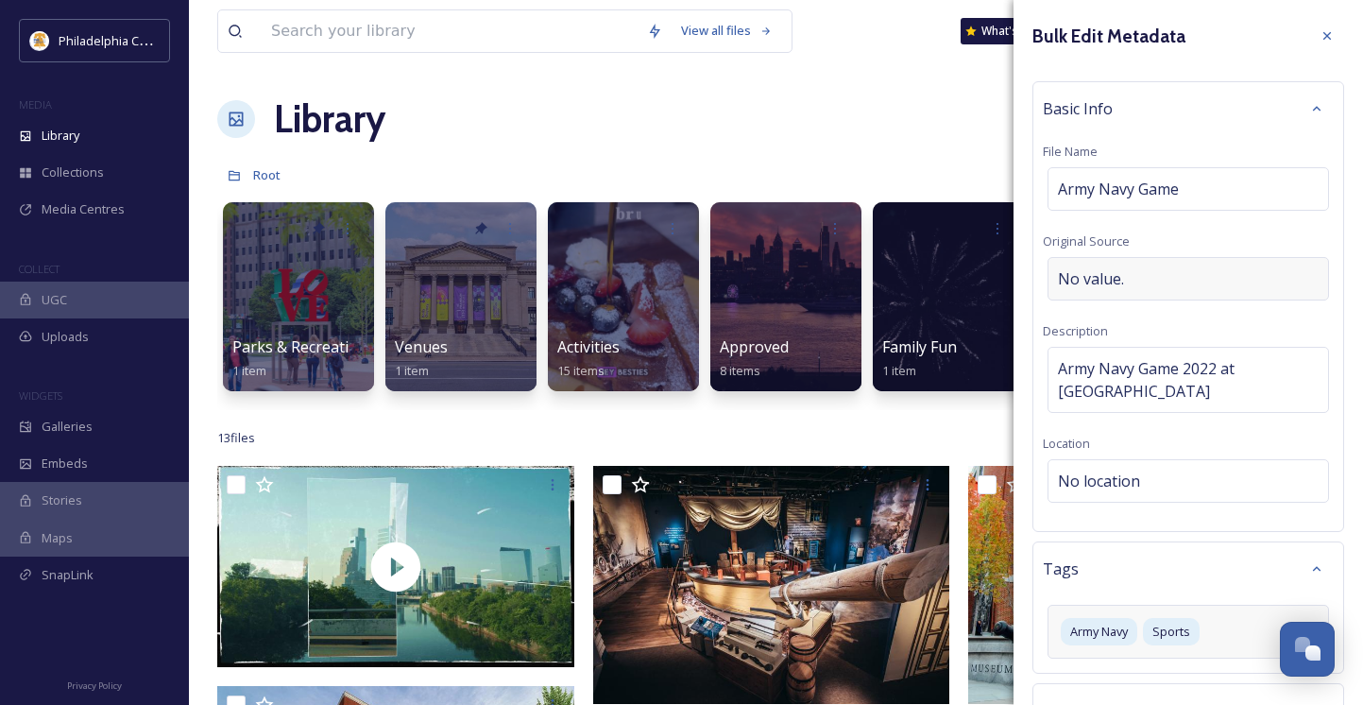
click at [1110, 270] on span "No value." at bounding box center [1091, 278] width 66 height 23
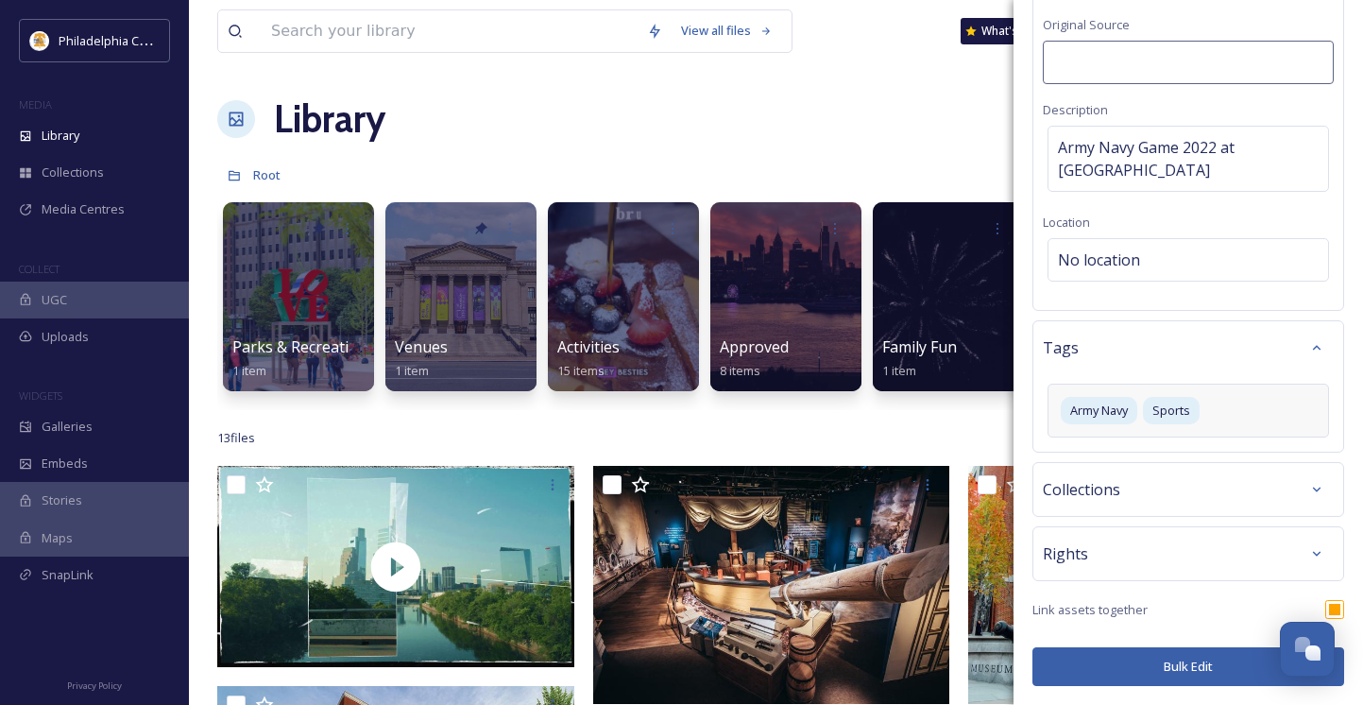
click at [1118, 500] on span "Collections" at bounding box center [1081, 489] width 77 height 23
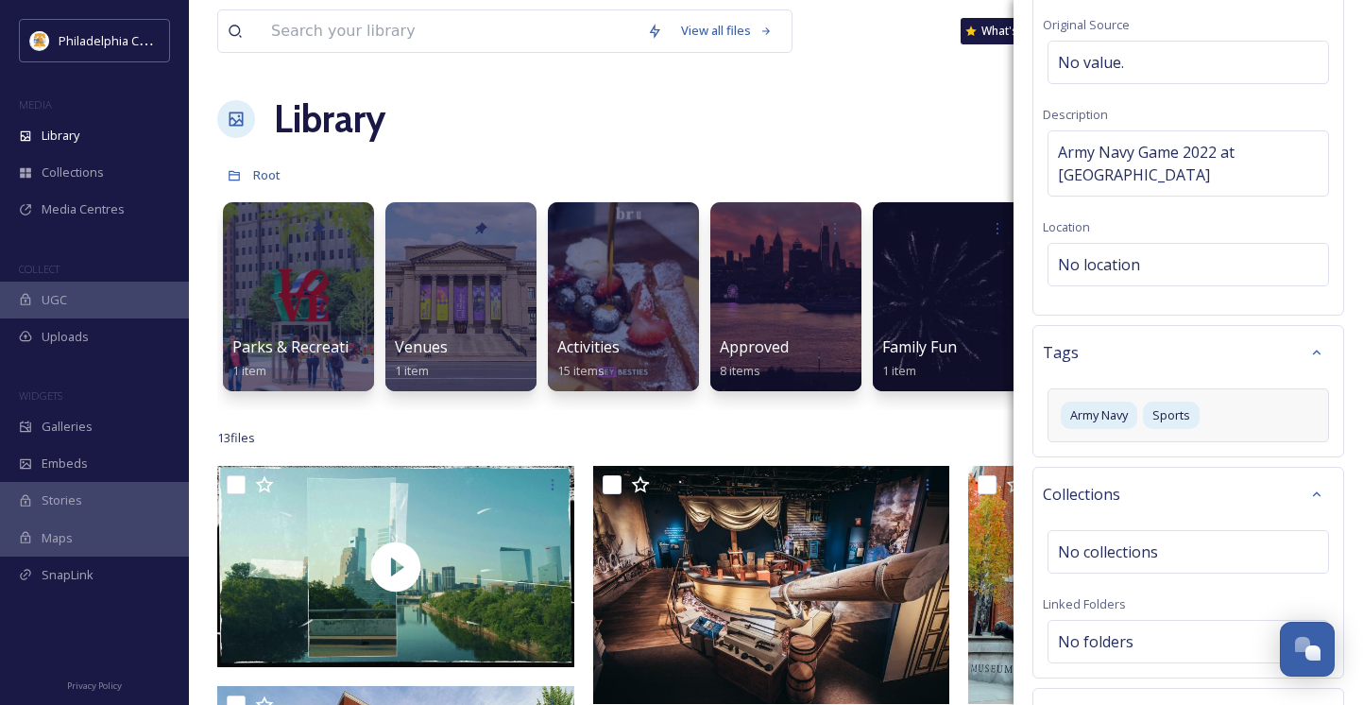
scroll to position [378, 0]
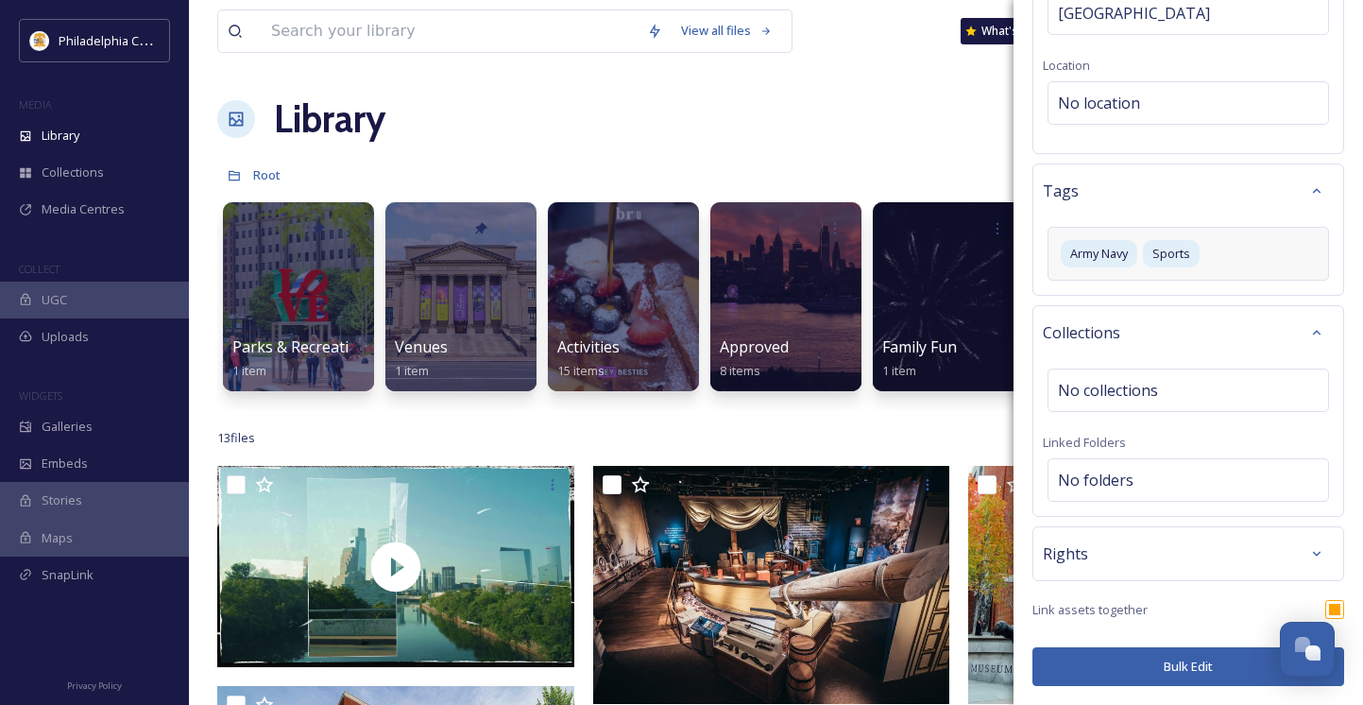
click at [1118, 561] on div "Rights" at bounding box center [1188, 554] width 291 height 34
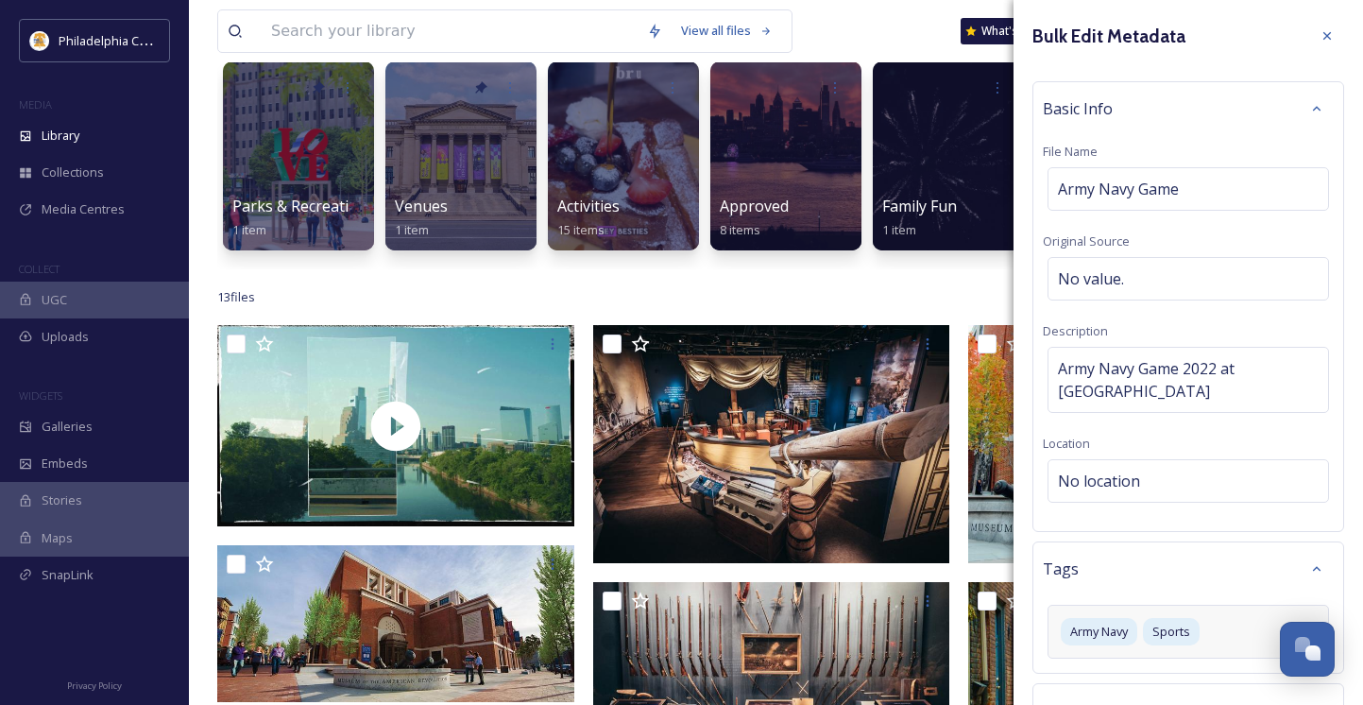
scroll to position [928, 0]
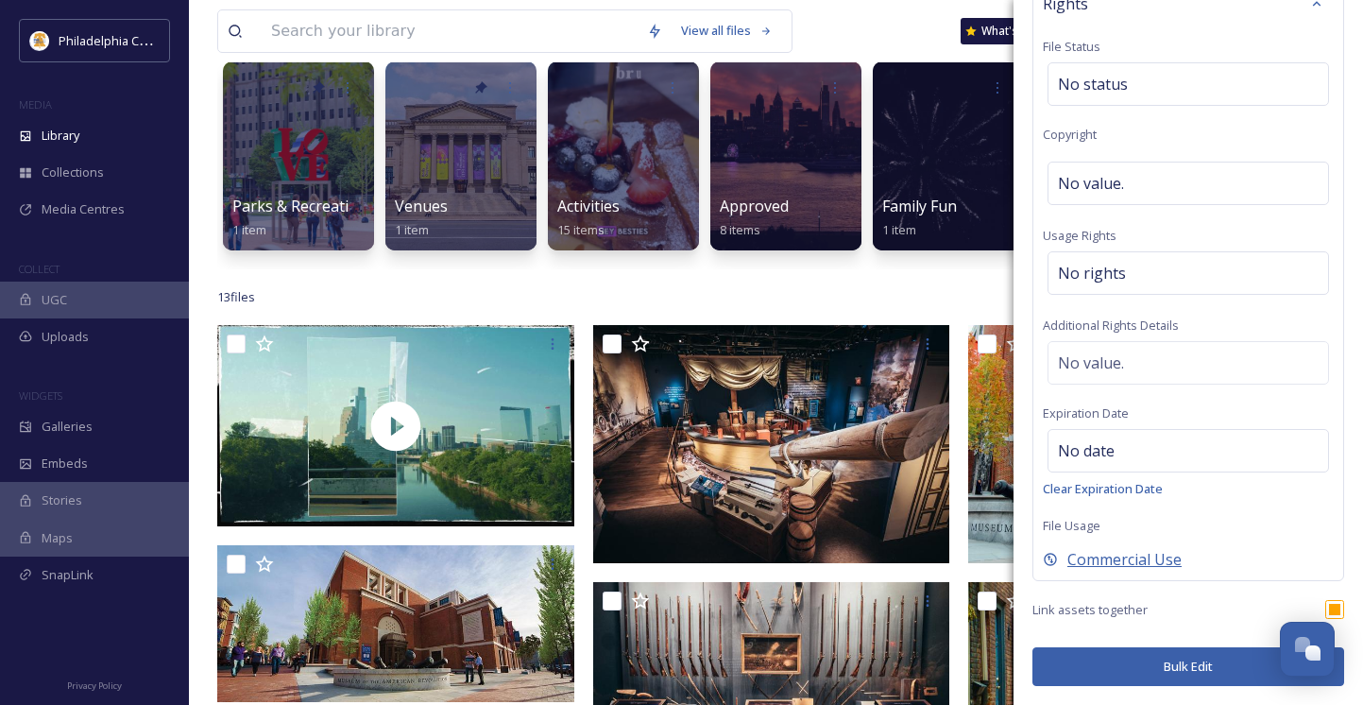
click at [1112, 557] on span "Commercial Use" at bounding box center [1125, 559] width 114 height 23
click at [1112, 557] on span "Internal Use Only" at bounding box center [1130, 559] width 124 height 23
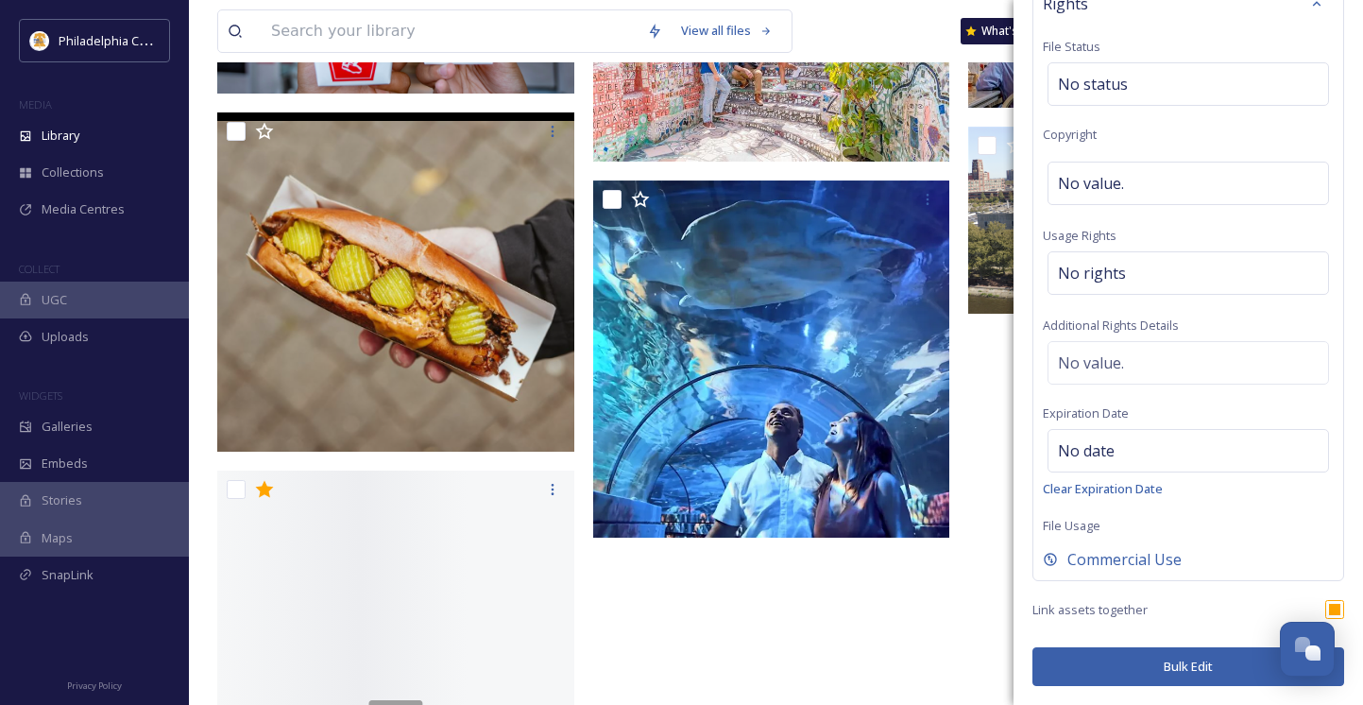
scroll to position [1052, 0]
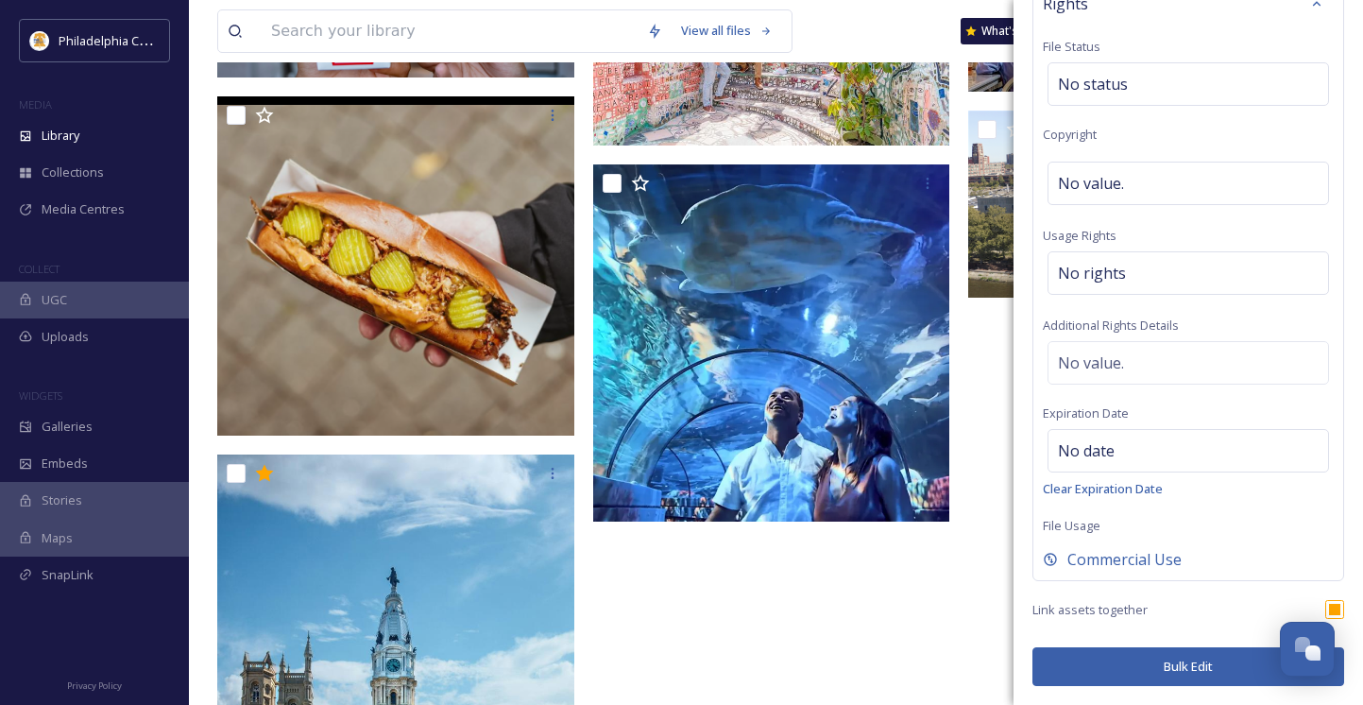
click at [1138, 650] on button "Bulk Edit" at bounding box center [1189, 666] width 312 height 39
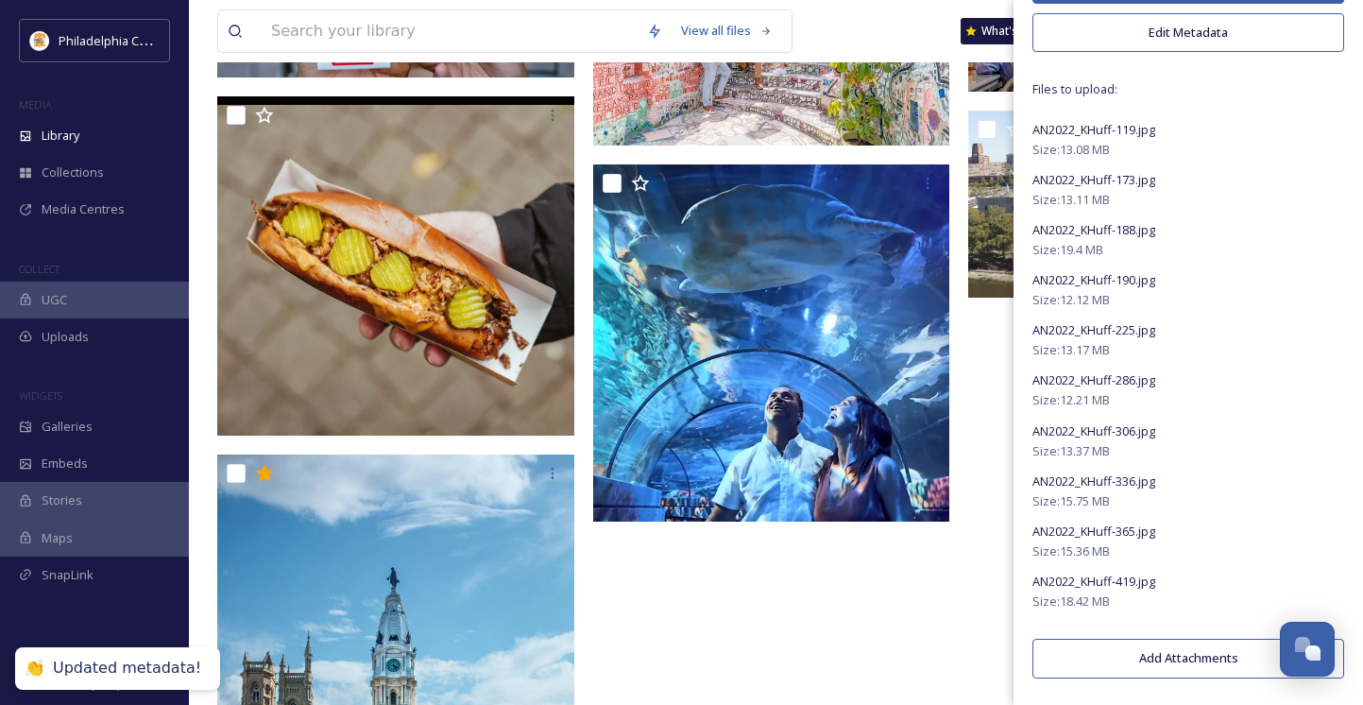
scroll to position [0, 0]
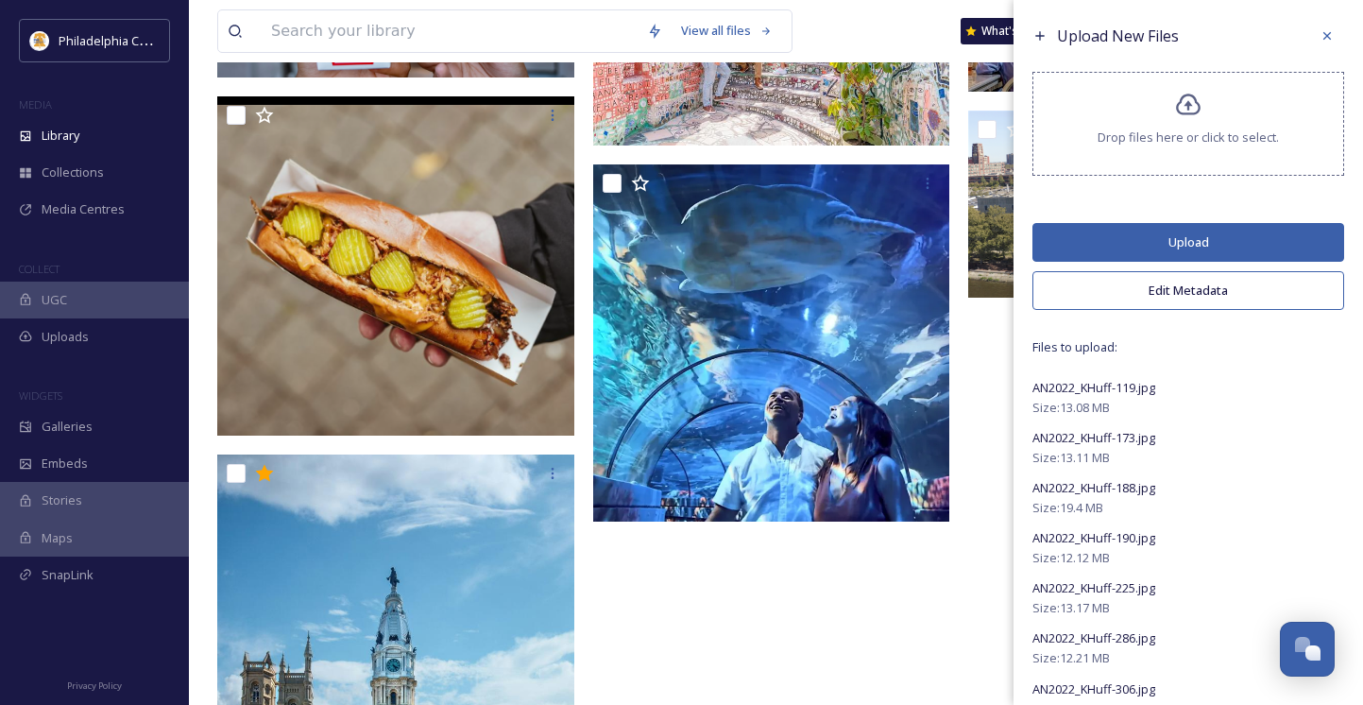
click at [1150, 248] on button "Upload" at bounding box center [1189, 242] width 312 height 39
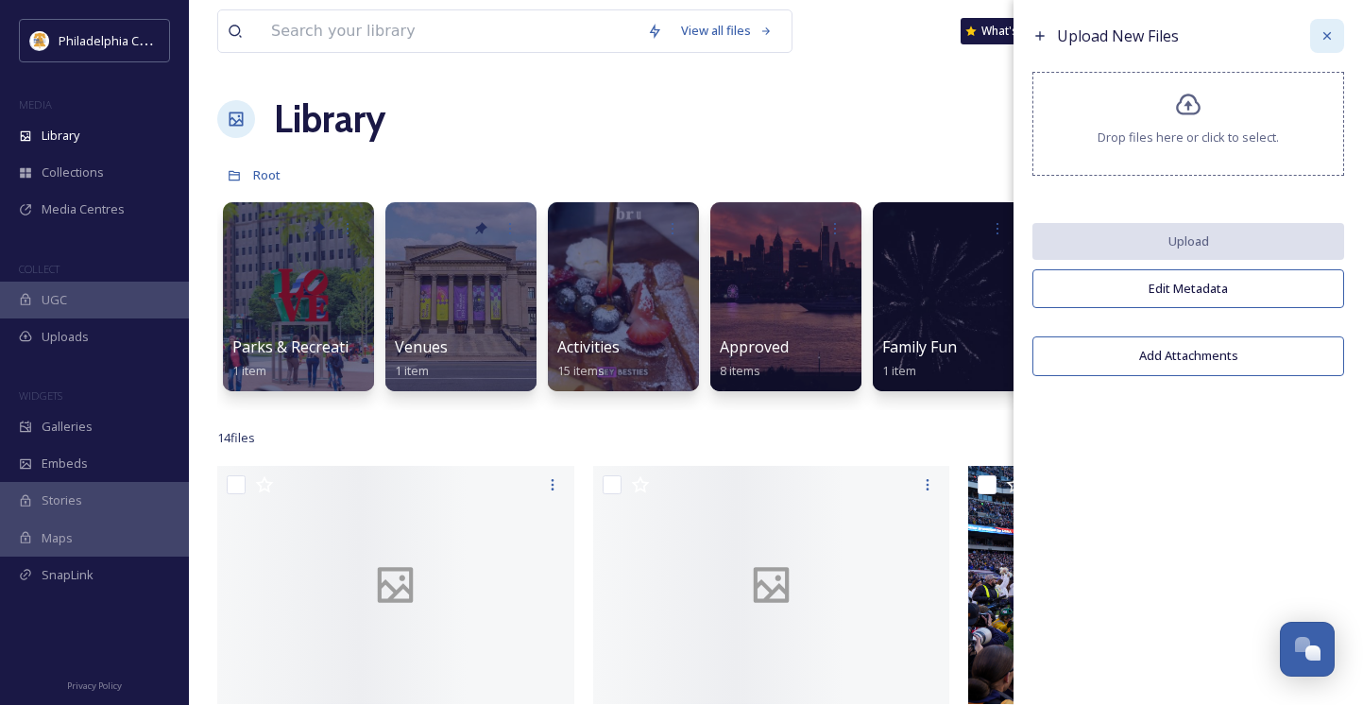
click at [1328, 33] on icon at bounding box center [1327, 35] width 15 height 15
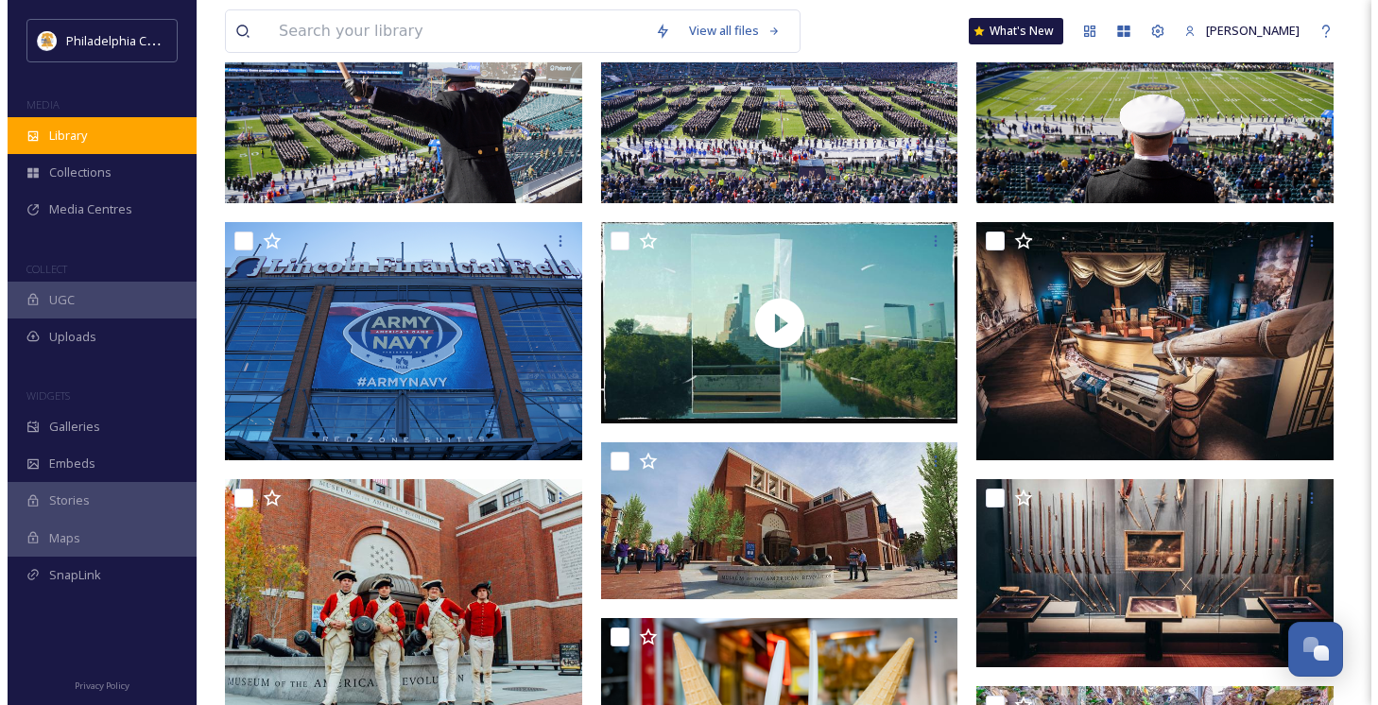
scroll to position [1001, 0]
